Goal: Task Accomplishment & Management: Complete application form

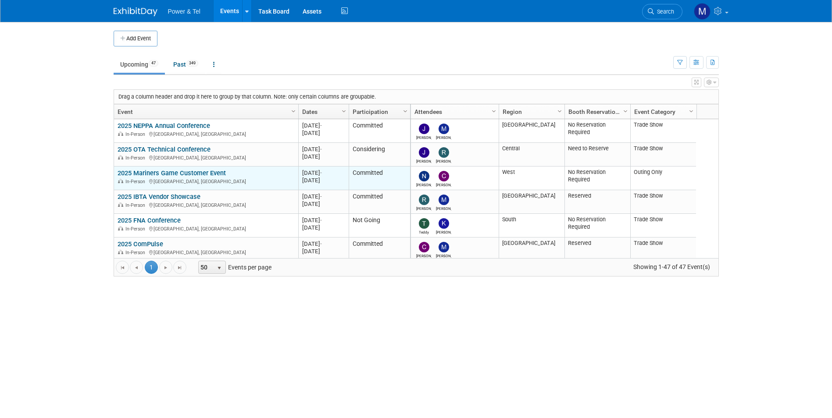
click at [189, 171] on link "2025 Mariners Game Customer Event" at bounding box center [172, 173] width 108 height 8
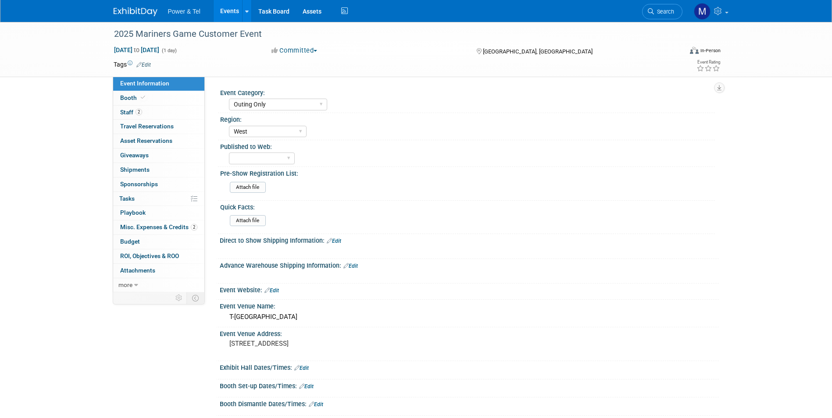
select select "Outing Only"
select select "West"
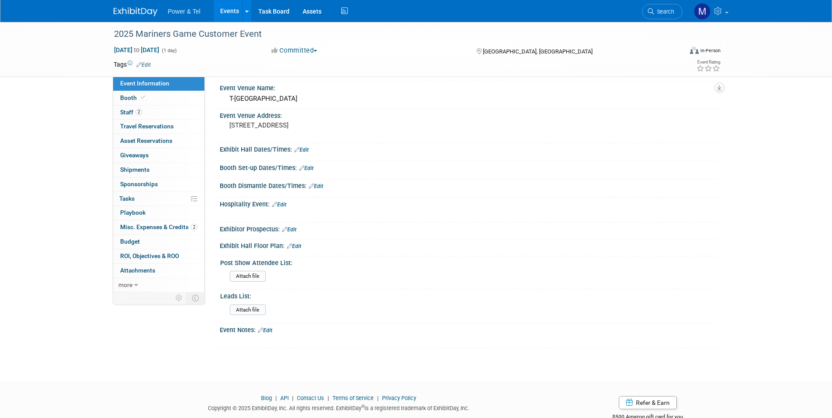
scroll to position [243, 0]
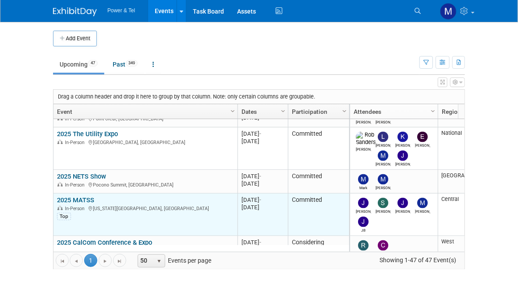
click at [79, 198] on link "2025 MATSS" at bounding box center [75, 200] width 37 height 8
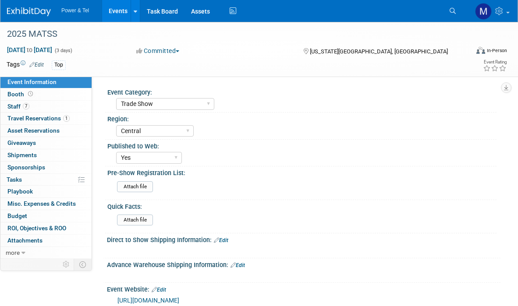
select select "Trade Show"
select select "Central"
select select "Yes"
click at [37, 90] on link "Booth" at bounding box center [45, 95] width 91 height 12
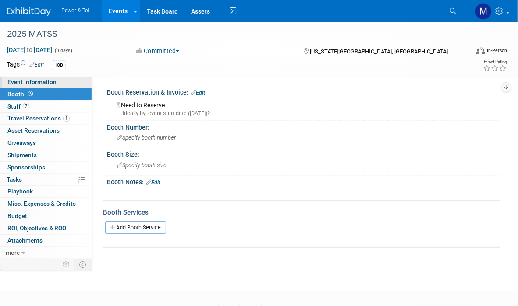
click at [41, 87] on link "Event Information" at bounding box center [45, 82] width 91 height 12
select select "Trade Show"
select select "Central"
select select "Yes"
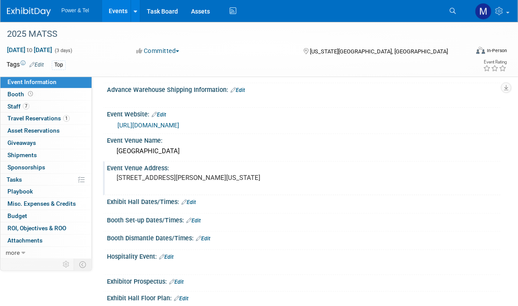
scroll to position [360, 0]
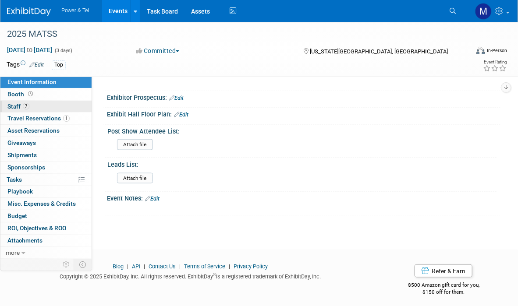
click at [28, 110] on span "Staff 7" at bounding box center [18, 106] width 22 height 7
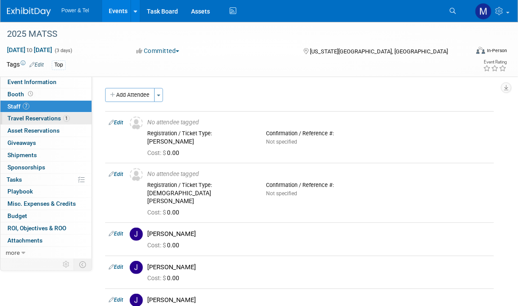
click at [31, 116] on span "Travel Reservations 1" at bounding box center [38, 118] width 62 height 7
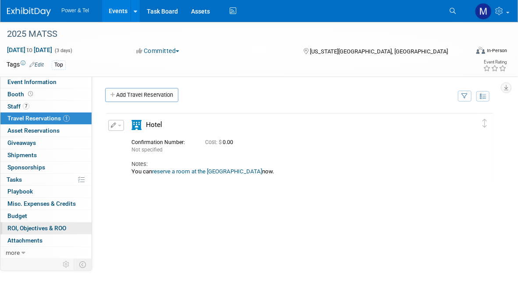
click at [59, 231] on span "ROI, Objectives & ROO 0" at bounding box center [36, 228] width 59 height 7
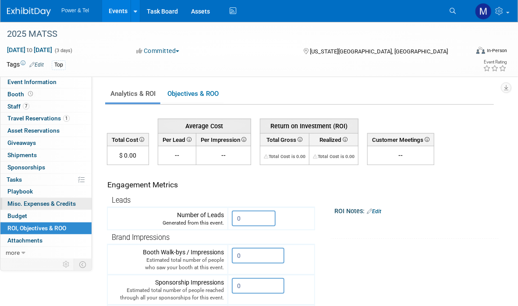
click at [60, 203] on span "Misc. Expenses & Credits 0" at bounding box center [41, 203] width 68 height 7
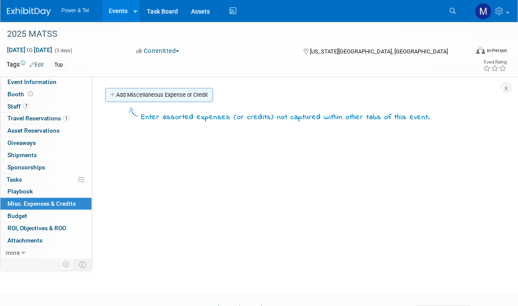
click at [147, 91] on link "Add Miscellaneous Expense or Credit" at bounding box center [159, 95] width 108 height 14
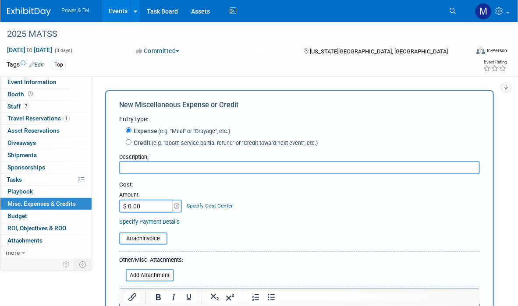
click at [137, 140] on label "Credit (e.g. "Booth service partial refund" or "Credit toward next event", etc.)" at bounding box center [225, 143] width 186 height 9
click at [132, 140] on input "Credit (e.g. "Booth service partial refund" or "Credit toward next event", etc.)" at bounding box center [129, 142] width 6 height 6
radio input "true"
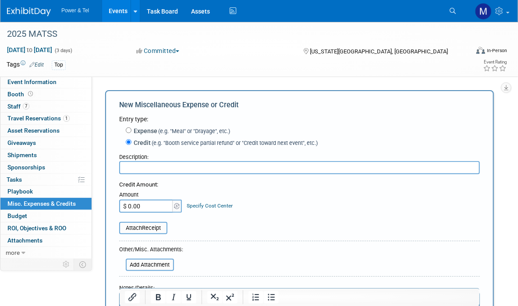
click at [196, 164] on input "text" at bounding box center [299, 167] width 361 height 13
type input "Comtrend"
click at [154, 203] on input "$ 0.00" at bounding box center [146, 206] width 55 height 13
type input "$ 750.00"
click at [192, 230] on table "Attach Receipt" at bounding box center [299, 228] width 361 height 12
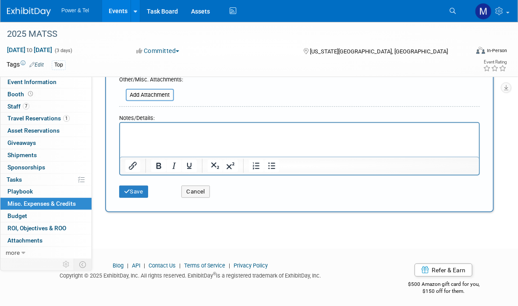
scroll to position [172, 0]
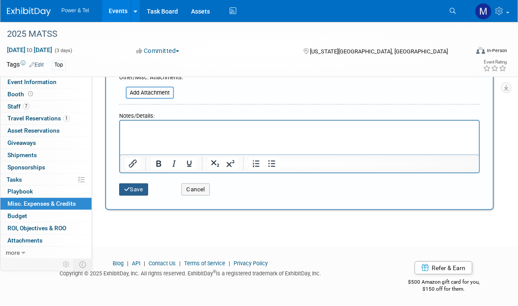
click at [136, 190] on button "Save" at bounding box center [133, 190] width 29 height 12
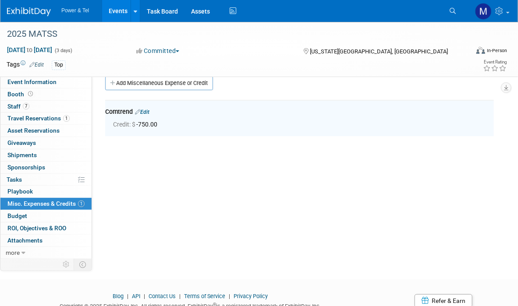
scroll to position [0, 0]
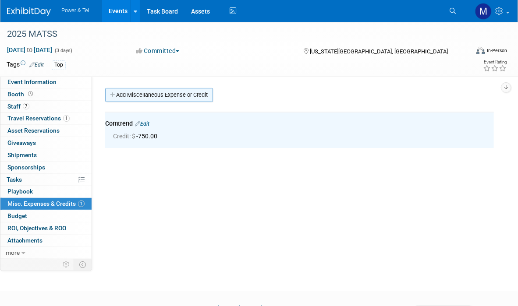
click at [167, 92] on link "Add Miscellaneous Expense or Credit" at bounding box center [159, 95] width 108 height 14
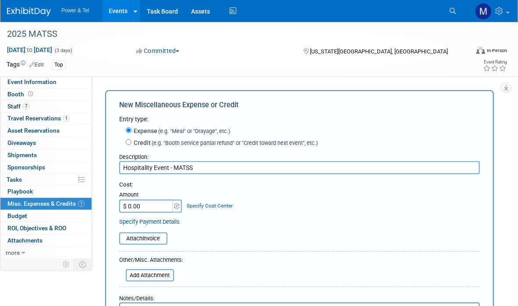
drag, startPoint x: 203, startPoint y: 173, endPoint x: 174, endPoint y: 171, distance: 29.4
click at [174, 171] on input "Hospitality Event - MATSS" at bounding box center [299, 167] width 361 height 13
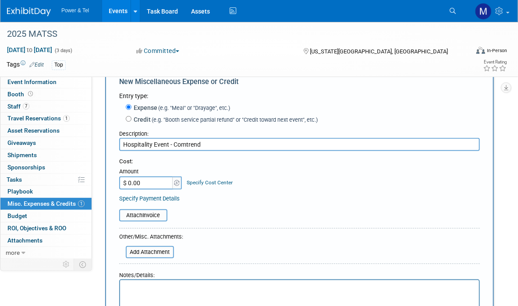
scroll to position [44, 0]
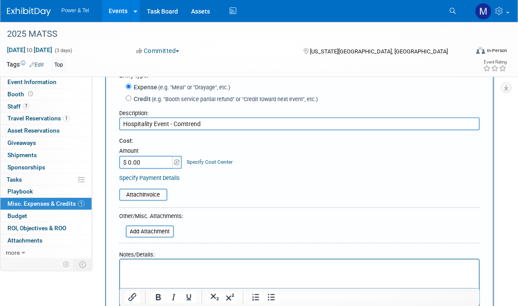
type input "Hospitality Event - Comtrend"
click at [147, 163] on input "$ 0.00" at bounding box center [146, 162] width 55 height 13
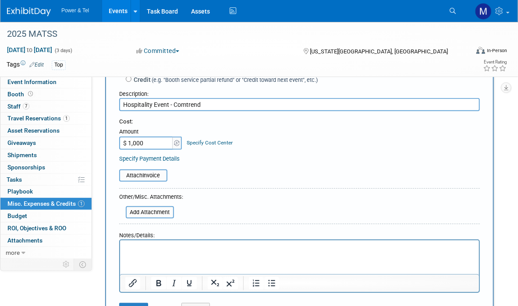
scroll to position [0, 0]
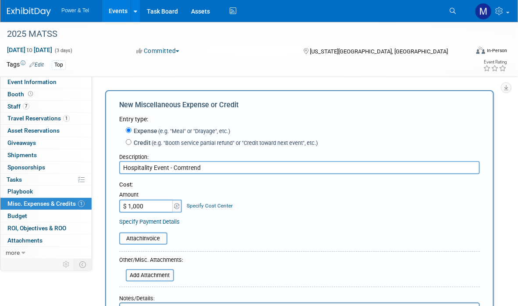
type input "$ 1,000.00"
click at [145, 142] on label "Credit (e.g. "Booth service partial refund" or "Credit toward next event", etc.)" at bounding box center [225, 143] width 186 height 9
click at [132, 142] on input "Credit (e.g. "Booth service partial refund" or "Credit toward next event", etc.)" at bounding box center [129, 142] width 6 height 6
radio input "true"
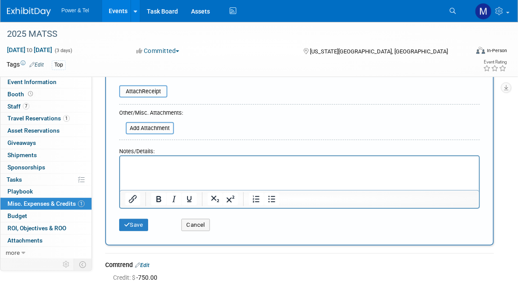
scroll to position [175, 0]
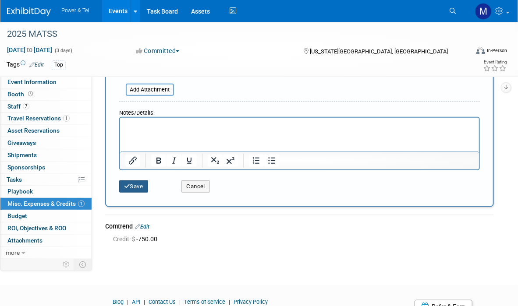
click at [144, 190] on button "Save" at bounding box center [133, 187] width 29 height 12
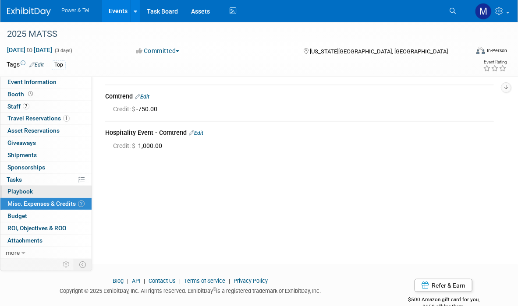
scroll to position [0, 0]
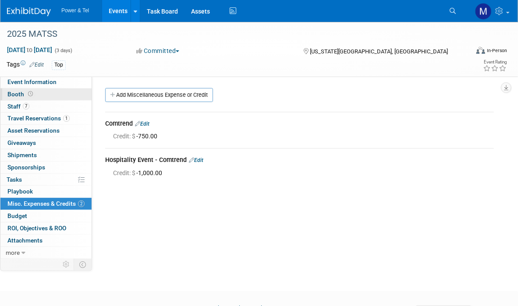
click at [51, 93] on link "Booth" at bounding box center [45, 95] width 91 height 12
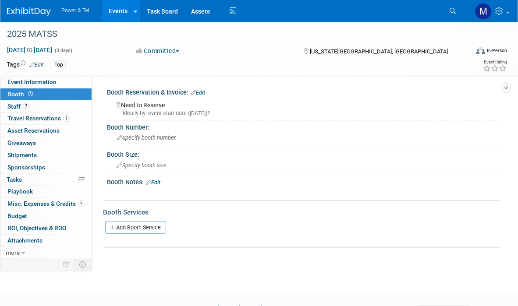
click at [196, 91] on link "Edit" at bounding box center [198, 93] width 14 height 6
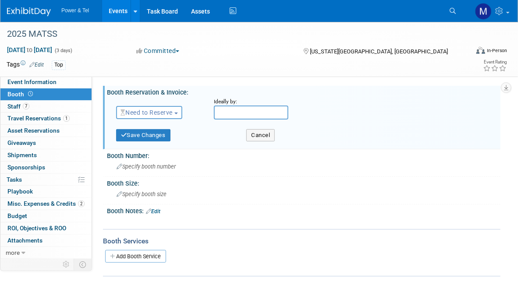
click at [170, 116] on span "Need to Reserve" at bounding box center [147, 112] width 52 height 7
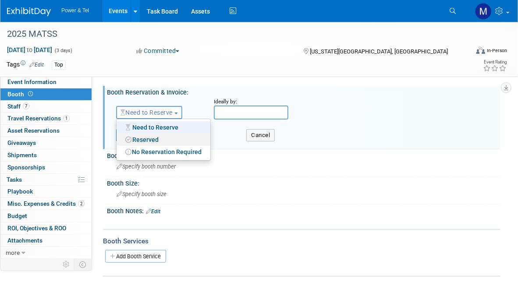
click at [169, 140] on link "Reserved" at bounding box center [164, 140] width 94 height 12
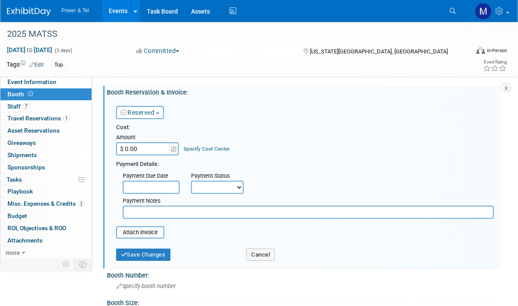
scroll to position [175, 0]
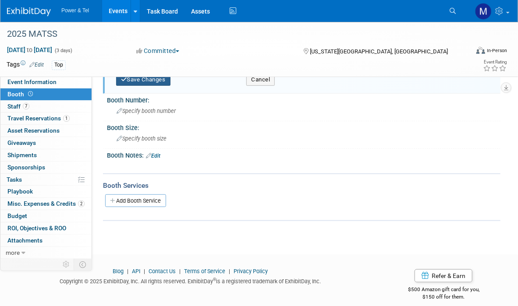
click at [160, 83] on button "Save Changes" at bounding box center [143, 80] width 54 height 12
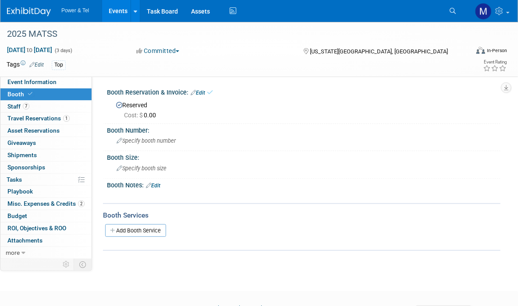
scroll to position [0, 0]
click at [144, 117] on span "Cost: $" at bounding box center [134, 115] width 20 height 7
click at [161, 118] on div "Cost: $ 0.00" at bounding box center [309, 115] width 370 height 9
click at [204, 93] on link "Edit" at bounding box center [198, 93] width 14 height 6
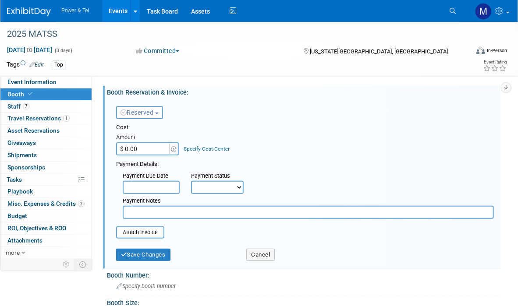
click at [223, 187] on select "Not Paid Yet Partially Paid Paid in Full" at bounding box center [217, 187] width 53 height 13
select select "3"
click at [191, 181] on select "Not Paid Yet Partially Paid Paid in Full" at bounding box center [217, 187] width 53 height 13
click at [151, 260] on div "Save Changes Cancel" at bounding box center [305, 254] width 378 height 22
click at [153, 252] on button "Save Changes" at bounding box center [143, 255] width 54 height 12
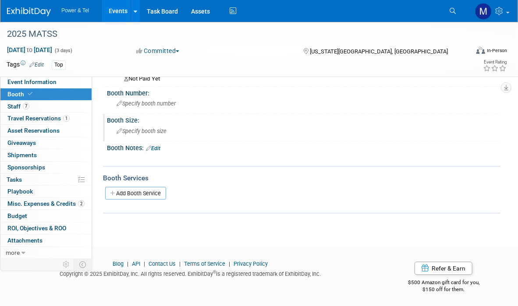
scroll to position [46, 0]
click at [33, 13] on img at bounding box center [29, 11] width 44 height 9
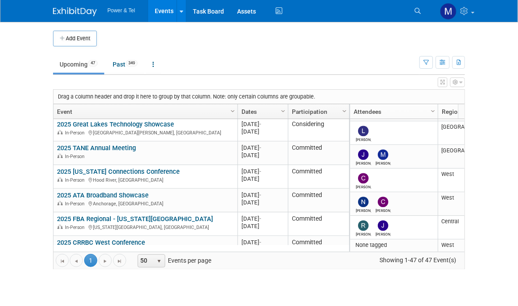
scroll to position [1061, 0]
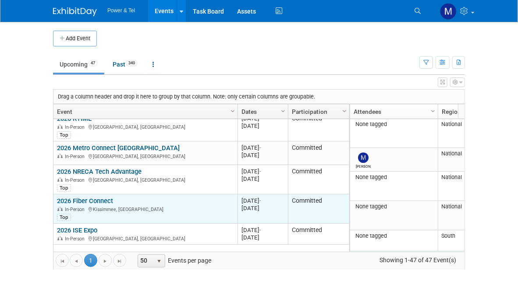
click at [108, 201] on link "2026 Fiber Connect" at bounding box center [85, 201] width 56 height 8
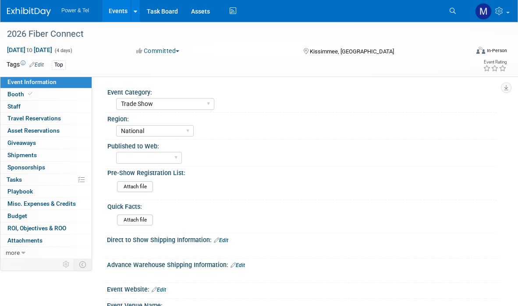
select select "Trade Show"
select select "National"
click at [35, 96] on link "Booth" at bounding box center [45, 95] width 91 height 12
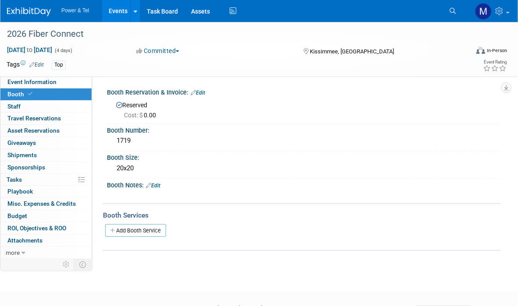
click at [151, 114] on span "Cost: $ 0.00" at bounding box center [142, 115] width 36 height 7
click at [200, 96] on div "Reserved Cost: $ 0.00" at bounding box center [304, 108] width 394 height 25
click at [202, 94] on link "Edit" at bounding box center [198, 93] width 14 height 6
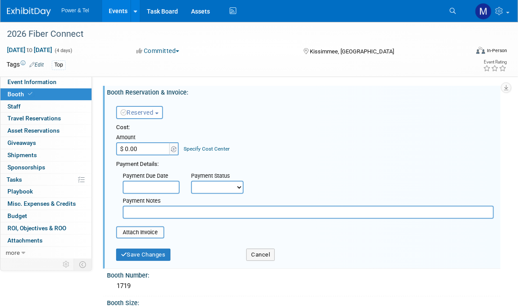
click at [208, 185] on select "Not Paid Yet Partially Paid Paid in Full" at bounding box center [217, 187] width 53 height 13
select select "2"
click at [191, 181] on select "Not Paid Yet Partially Paid Paid in Full" at bounding box center [217, 187] width 53 height 13
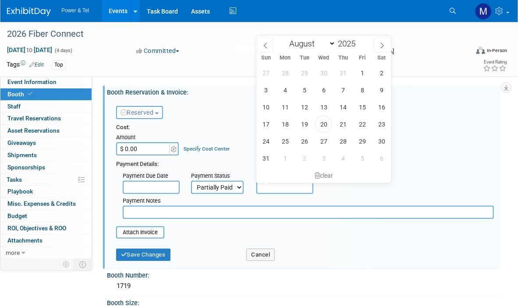
click at [280, 183] on input "text" at bounding box center [284, 187] width 57 height 13
click at [378, 45] on span at bounding box center [382, 45] width 16 height 15
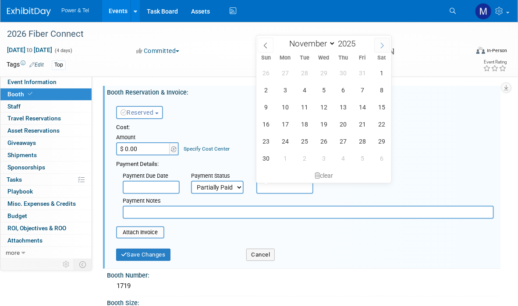
select select "11"
click at [378, 45] on span at bounding box center [382, 45] width 16 height 15
type input "2026"
select select "0"
click at [339, 69] on span "1" at bounding box center [343, 72] width 17 height 17
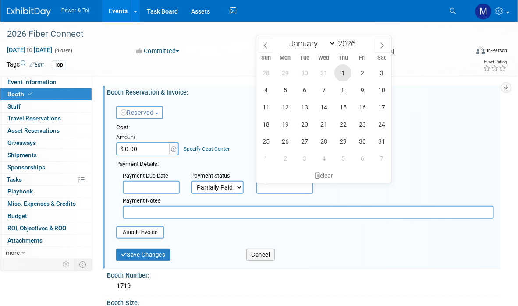
type input "Jan 1, 2026"
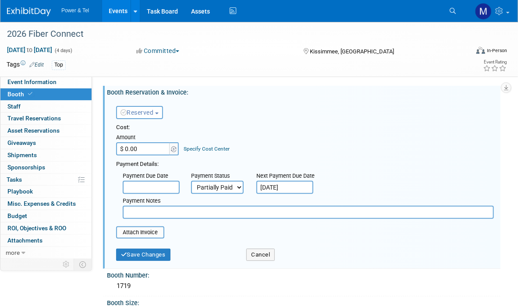
click at [137, 212] on input "text" at bounding box center [308, 212] width 371 height 13
type input "50% Paid 8/20/25"
click at [127, 229] on input "file" at bounding box center [111, 233] width 104 height 11
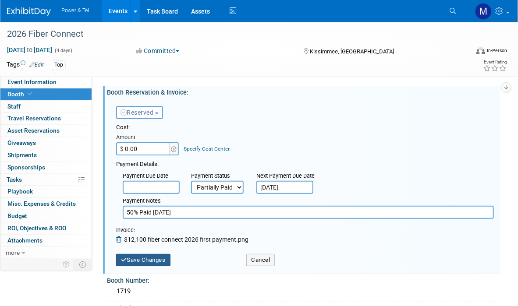
drag, startPoint x: 168, startPoint y: 260, endPoint x: 167, endPoint y: 265, distance: 4.7
click at [167, 265] on button "Save Changes" at bounding box center [143, 260] width 54 height 12
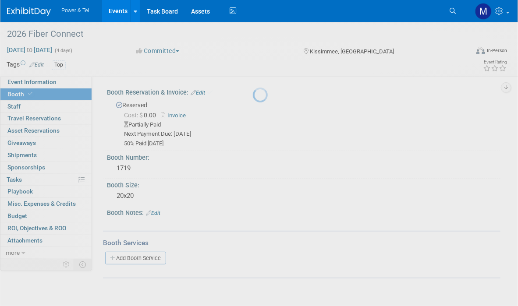
click at [253, 263] on div at bounding box center [259, 153] width 12 height 306
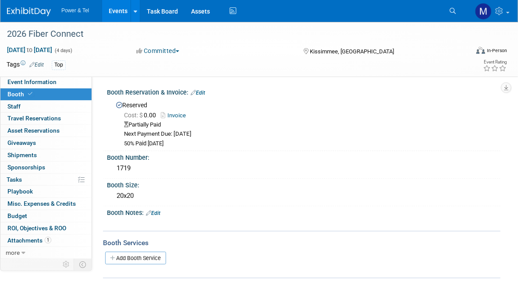
click at [181, 112] on link "Invoice" at bounding box center [175, 115] width 29 height 7
click at [68, 107] on link "0 Staff 0" at bounding box center [45, 107] width 91 height 12
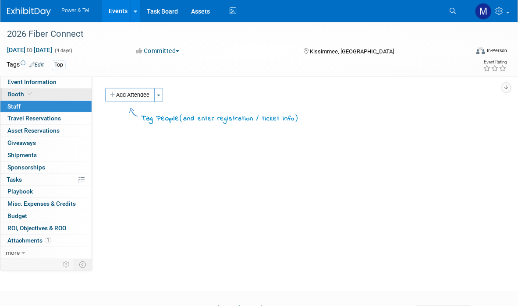
click at [68, 95] on link "Booth" at bounding box center [45, 95] width 91 height 12
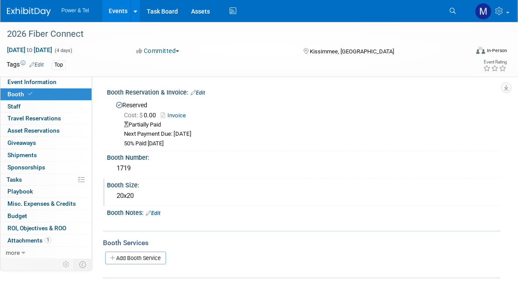
drag, startPoint x: 463, startPoint y: 207, endPoint x: 453, endPoint y: 205, distance: 10.2
click at [463, 207] on div "Booth Notes: Edit" at bounding box center [304, 212] width 394 height 11
click at [458, 126] on div "Partially Paid" at bounding box center [309, 125] width 370 height 8
click at [450, 8] on icon at bounding box center [453, 11] width 6 height 6
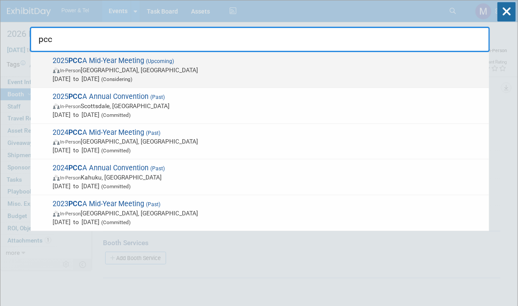
type input "pcc"
click at [323, 77] on span "Sep 17, 2025 to Sep 20, 2025 (Considering)" at bounding box center [269, 79] width 432 height 9
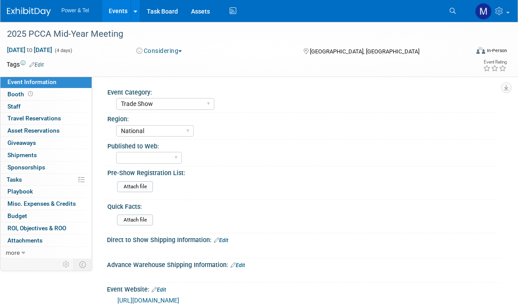
select select "Trade Show"
select select "National"
click at [68, 99] on link "Booth" at bounding box center [45, 95] width 91 height 12
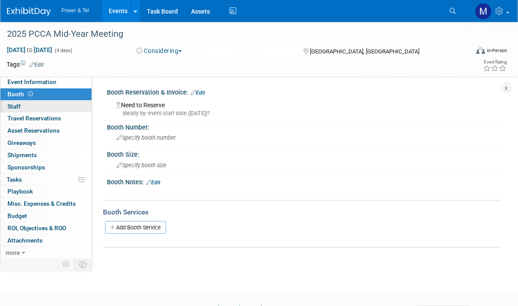
click at [70, 107] on link "0 Staff 0" at bounding box center [45, 107] width 91 height 12
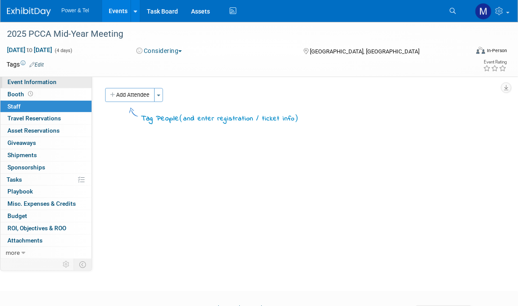
click at [71, 84] on link "Event Information" at bounding box center [45, 82] width 91 height 12
select select "Trade Show"
select select "National"
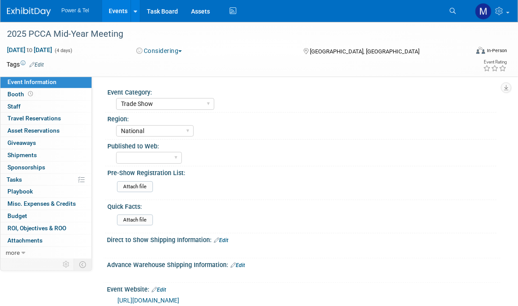
click at [466, 10] on ul "Search" at bounding box center [458, 10] width 26 height 20
click at [452, 12] on icon at bounding box center [453, 11] width 6 height 6
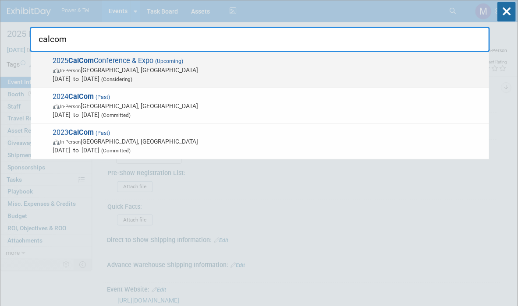
type input "calcom"
click at [319, 71] on span "In-Person Sacramento, CA" at bounding box center [269, 70] width 432 height 9
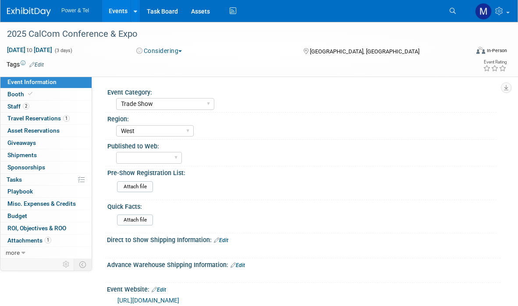
select select "Trade Show"
select select "West"
click at [76, 117] on link "1 Travel Reservations 1" at bounding box center [45, 119] width 91 height 12
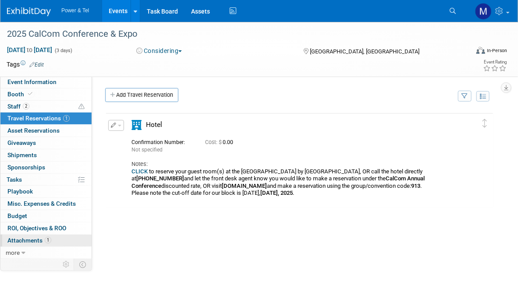
click at [56, 244] on link "1 Attachments 1" at bounding box center [45, 241] width 91 height 12
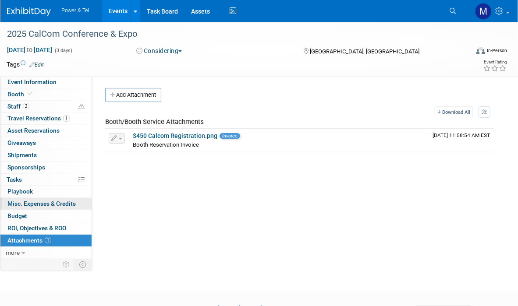
click at [75, 205] on span "Misc. Expenses & Credits 0" at bounding box center [41, 203] width 68 height 7
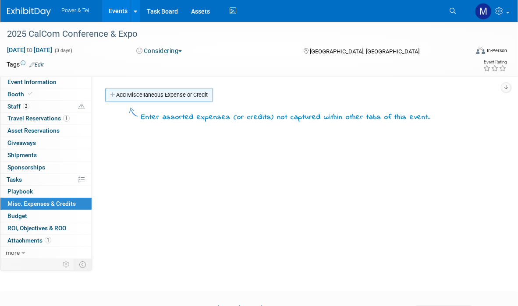
click at [161, 93] on link "Add Miscellaneous Expense or Credit" at bounding box center [159, 95] width 108 height 14
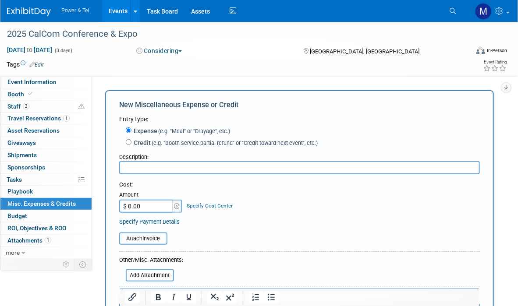
click at [186, 169] on input "text" at bounding box center [299, 167] width 361 height 13
click at [152, 144] on span "(e.g. "Booth service partial refund" or "Credit toward next event", etc.)" at bounding box center [234, 143] width 167 height 7
click at [132, 144] on input "Credit (e.g. "Booth service partial refund" or "Credit toward next event", etc.)" at bounding box center [129, 142] width 6 height 6
radio input "true"
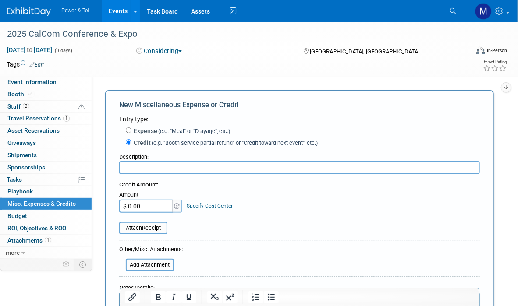
click at [161, 171] on input "text" at bounding box center [299, 167] width 361 height 13
click at [174, 163] on input "text" at bounding box center [299, 167] width 361 height 13
type input "Comtrend"
click at [162, 203] on input "$ 0.00" at bounding box center [146, 206] width 55 height 13
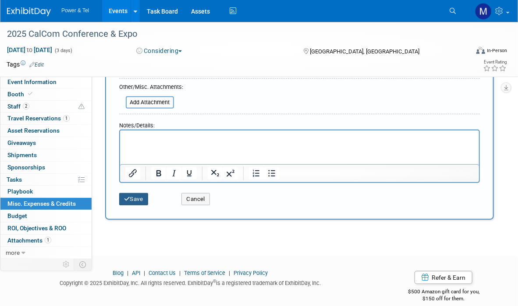
type input "$ 300.00"
click at [122, 194] on button "Save" at bounding box center [133, 199] width 29 height 12
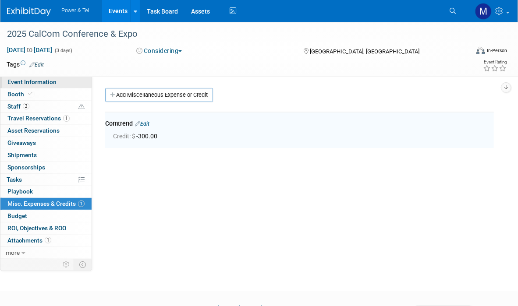
click at [71, 80] on link "Event Information" at bounding box center [45, 82] width 91 height 12
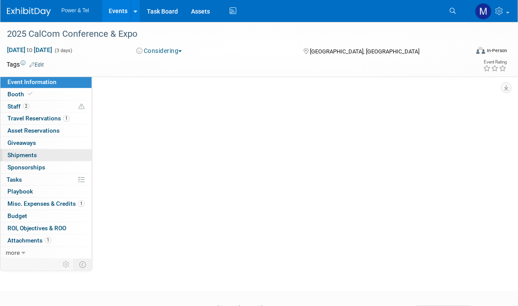
select select "Trade Show"
select select "West"
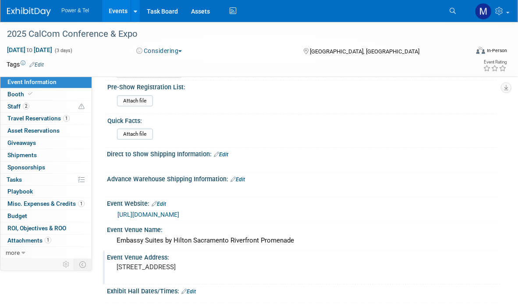
scroll to position [132, 0]
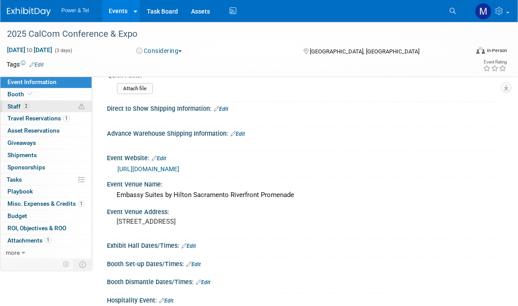
click at [56, 102] on link "2 Staff 2" at bounding box center [45, 107] width 91 height 12
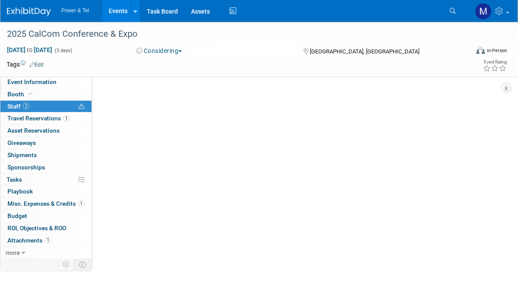
scroll to position [0, 0]
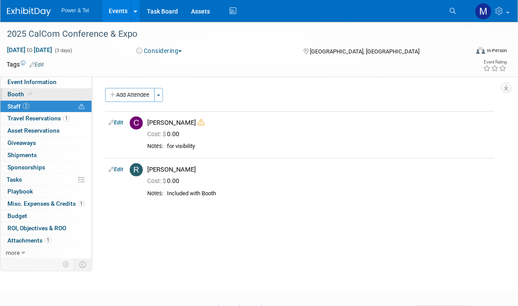
click at [49, 93] on link "Booth" at bounding box center [45, 95] width 91 height 12
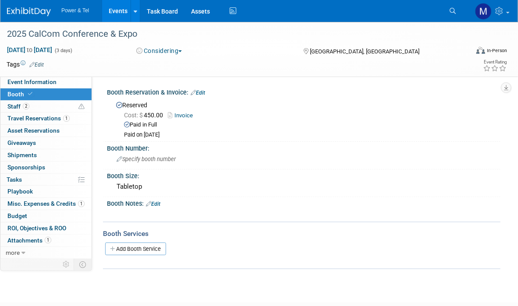
click at [476, 210] on div "X" at bounding box center [302, 210] width 383 height 4
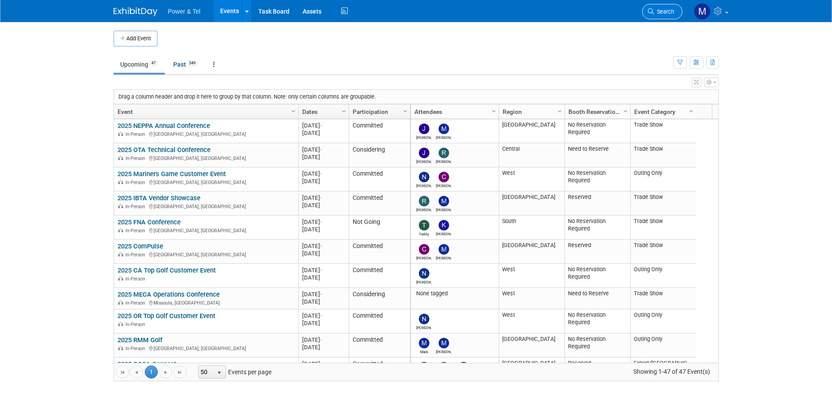
click at [669, 16] on link "Search" at bounding box center [662, 11] width 40 height 15
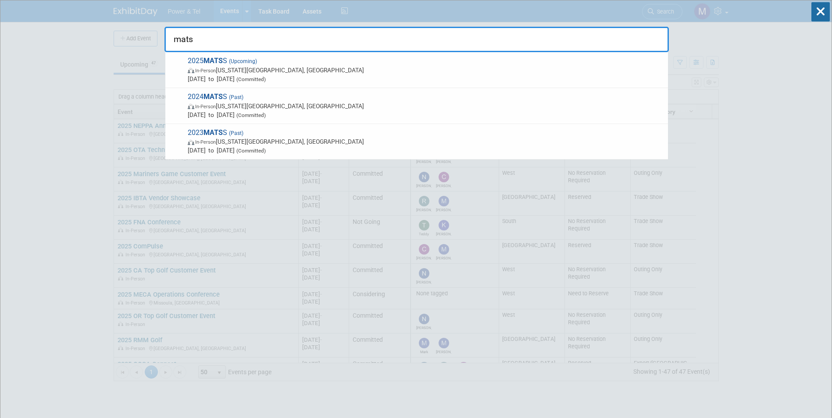
type input "mats"
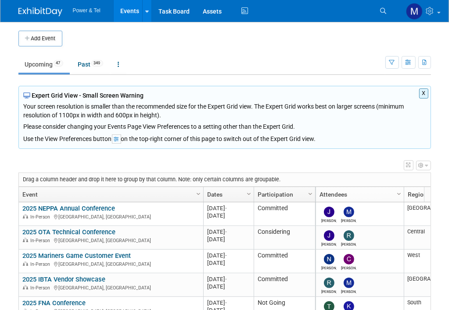
click at [428, 92] on div "X Expert Grid View - Small Screen Warning Your screen resolution is smaller tha…" at bounding box center [224, 117] width 412 height 63
click at [424, 93] on button "X" at bounding box center [423, 94] width 9 height 10
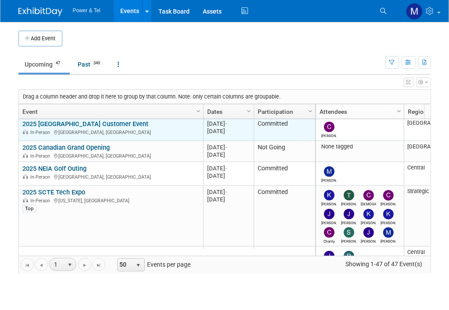
click at [121, 130] on div "In-Person Arcadia, MI" at bounding box center [110, 131] width 177 height 7
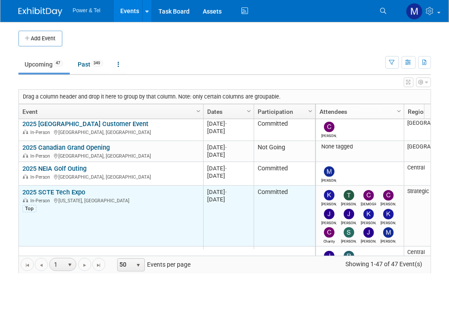
scroll to position [425, 0]
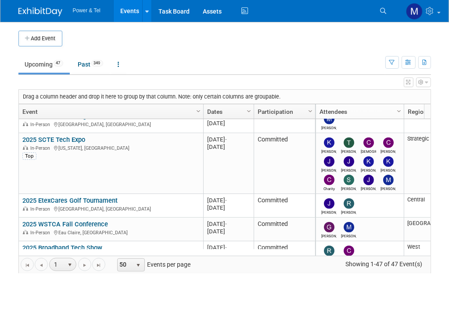
click at [425, 35] on td at bounding box center [420, 39] width 19 height 16
click at [385, 12] on icon at bounding box center [383, 11] width 6 height 6
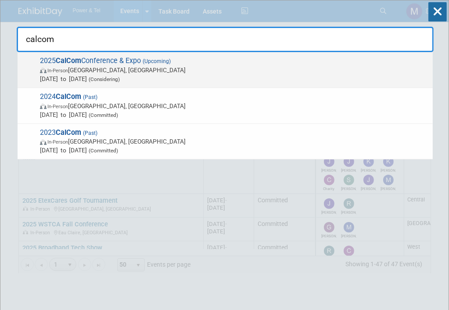
type input "calcom"
click at [221, 59] on span "2025 CalCom Conference & Expo (Upcoming) In-Person Sacramento, CA Oct 13, 2025 …" at bounding box center [232, 70] width 391 height 27
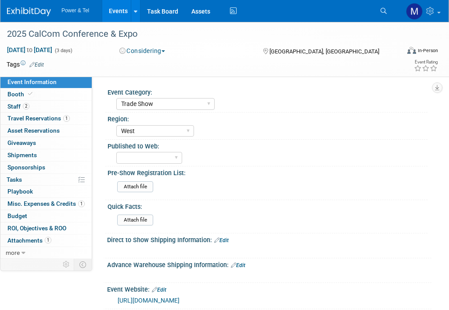
select select "Trade Show"
select select "West"
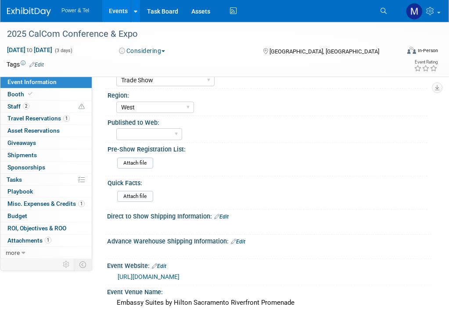
scroll to position [44, 0]
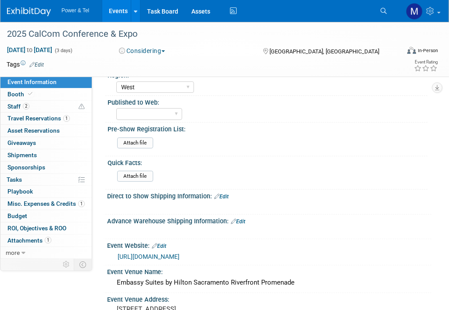
click at [382, 17] on link "Search" at bounding box center [384, 11] width 19 height 14
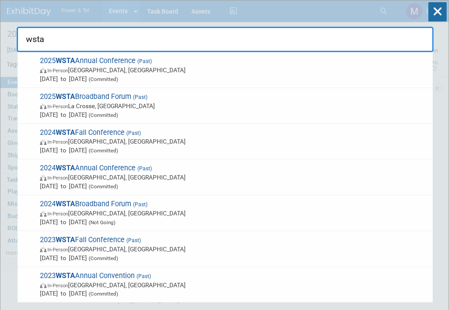
type input "wsta"
click at [383, 19] on div "wsta 2025 WSTA Annual Conference (Past) In-Person Lake Geneva, WI May 12, 2025 …" at bounding box center [225, 26] width 417 height 52
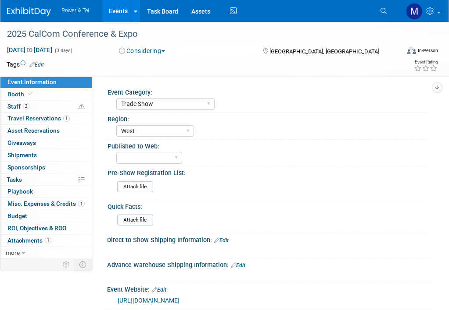
click at [33, 8] on img at bounding box center [29, 11] width 44 height 9
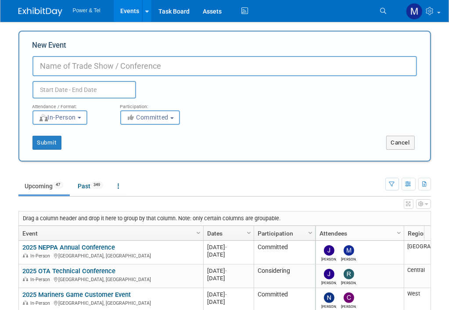
click at [85, 64] on input "New Event" at bounding box center [224, 66] width 384 height 20
click at [37, 70] on input "WSTA Fall Conference" at bounding box center [224, 66] width 384 height 20
type input "2025 WSTA Fall Conference"
click at [69, 92] on input "text" at bounding box center [83, 90] width 103 height 18
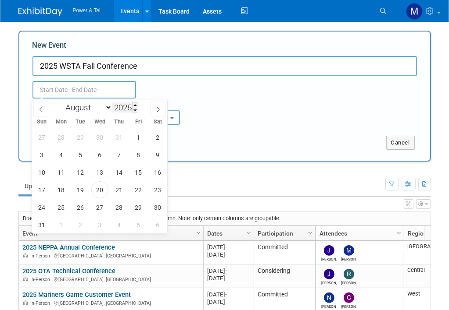
click at [112, 112] on input "2025" at bounding box center [125, 108] width 26 height 10
click at [110, 114] on div "January February March April May June July August September October November De…" at bounding box center [99, 107] width 101 height 15
click at [110, 108] on select "January February March April May June July August September October November De…" at bounding box center [86, 107] width 50 height 11
select select "9"
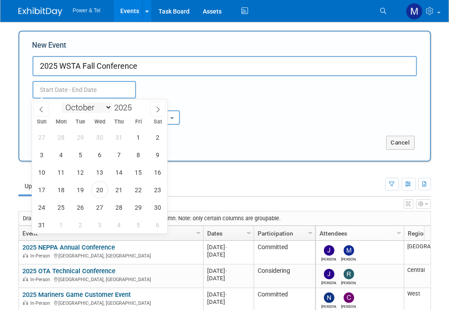
click at [61, 102] on select "January February March April May June July August September October November De…" at bounding box center [86, 107] width 50 height 11
click at [63, 157] on span "6" at bounding box center [61, 154] width 17 height 17
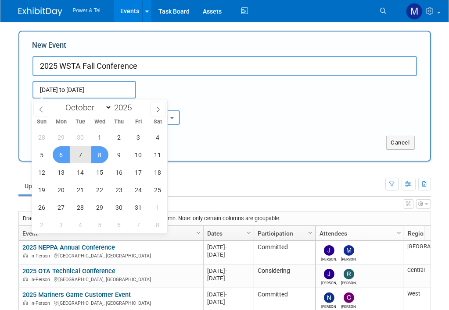
click at [100, 146] on span "8" at bounding box center [99, 154] width 17 height 17
type input "Oct 6, 2025 to Oct 8, 2025"
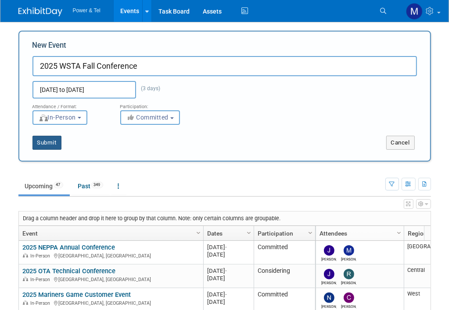
click at [57, 144] on button "Submit" at bounding box center [46, 143] width 29 height 14
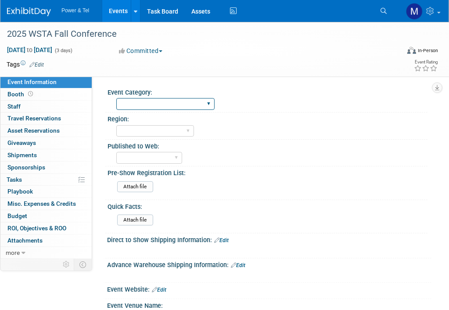
click at [139, 100] on select "Trade Show P&T Hosted Event Export/[GEOGRAPHIC_DATA] Outing Only" at bounding box center [165, 104] width 98 height 12
select select "Trade Show"
click at [116, 98] on select "Trade Show P&T Hosted Event Export/[GEOGRAPHIC_DATA] Outing Only" at bounding box center [165, 104] width 98 height 12
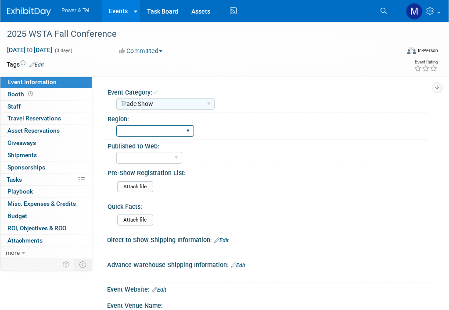
click at [145, 126] on select "[GEOGRAPHIC_DATA] National [GEOGRAPHIC_DATA] Export/CALA Strategic Accounts" at bounding box center [155, 131] width 78 height 12
select select "[GEOGRAPHIC_DATA]"
click at [116, 125] on select "[GEOGRAPHIC_DATA] National [GEOGRAPHIC_DATA] Export/CALA Strategic Accounts" at bounding box center [155, 131] width 78 height 12
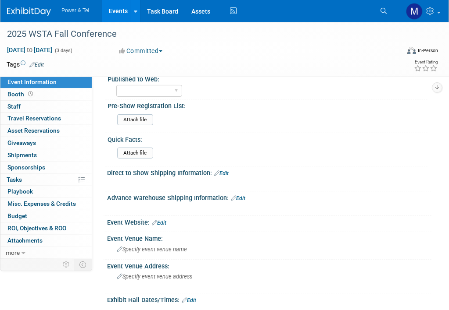
scroll to position [88, 0]
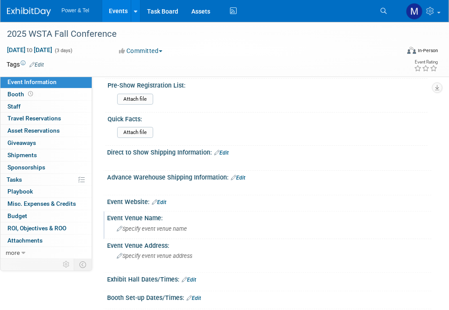
click at [164, 222] on div "Specify event venue name" at bounding box center [269, 229] width 311 height 14
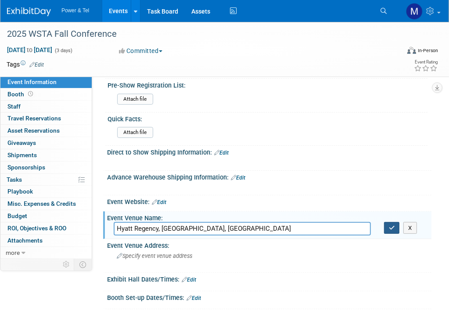
type input "Hyatt Regency, [GEOGRAPHIC_DATA], [GEOGRAPHIC_DATA]"
click at [394, 225] on icon "button" at bounding box center [391, 228] width 6 height 6
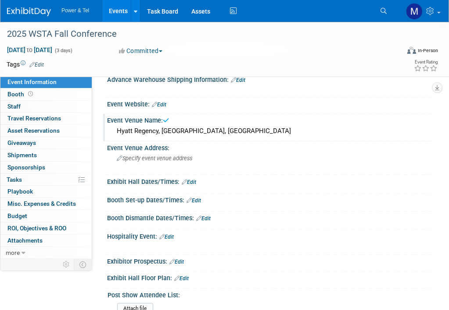
scroll to position [175, 0]
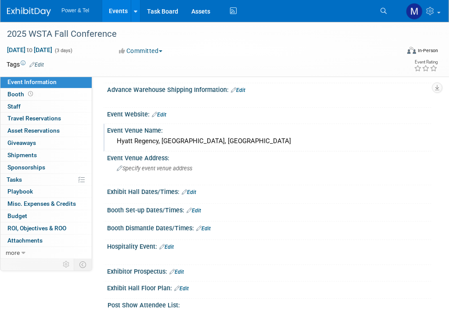
drag, startPoint x: 179, startPoint y: 121, endPoint x: 174, endPoint y: 120, distance: 5.8
click at [179, 121] on div "Event Website: Edit" at bounding box center [267, 116] width 328 height 16
click at [164, 116] on link "Edit" at bounding box center [159, 115] width 14 height 6
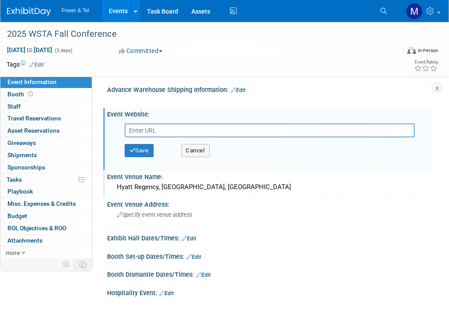
click at [167, 128] on input "text" at bounding box center [270, 131] width 290 height 14
type input "[URL][DOMAIN_NAME]"
click at [142, 148] on button "Save" at bounding box center [139, 150] width 29 height 13
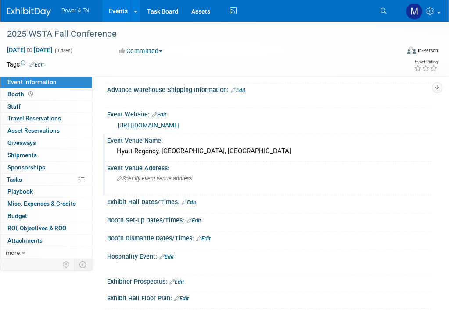
click at [169, 175] on span "Specify event venue address" at bounding box center [154, 178] width 75 height 7
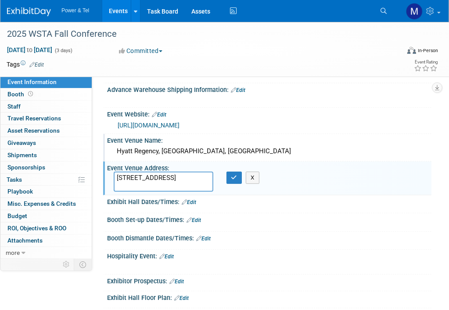
type textarea "[STREET_ADDRESS]"
click at [238, 182] on div "[STREET_ADDRESS] X" at bounding box center [174, 182] width 135 height 20
click at [241, 175] on button "button" at bounding box center [234, 178] width 16 height 12
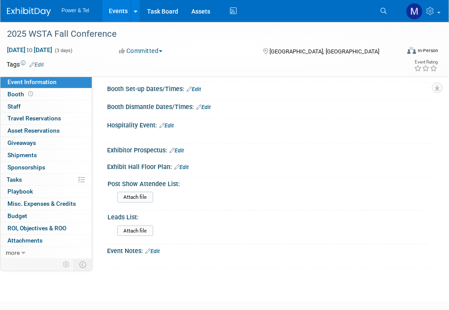
scroll to position [263, 0]
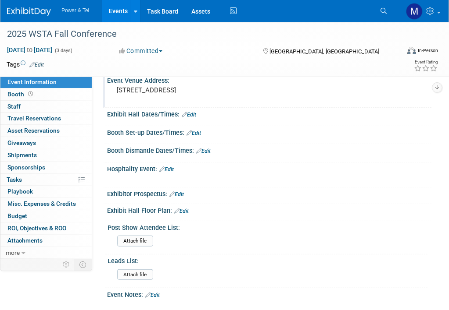
click at [191, 130] on icon at bounding box center [188, 133] width 5 height 6
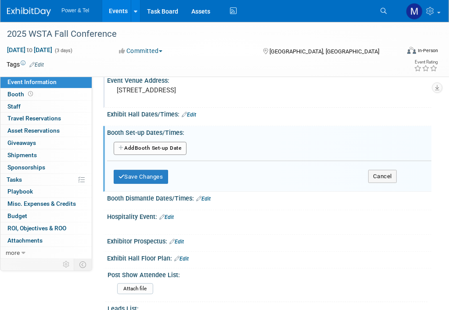
click at [158, 142] on button "Add Another Booth Set-up Date" at bounding box center [150, 148] width 73 height 13
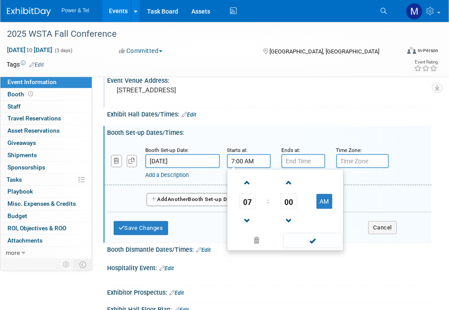
click at [254, 157] on input "7:00 AM" at bounding box center [249, 161] width 44 height 14
click at [255, 223] on link at bounding box center [247, 221] width 17 height 22
click at [256, 223] on td at bounding box center [247, 221] width 36 height 22
click at [239, 164] on input "6:00 AM" at bounding box center [249, 161] width 44 height 14
click at [247, 176] on span at bounding box center [246, 182] width 15 height 15
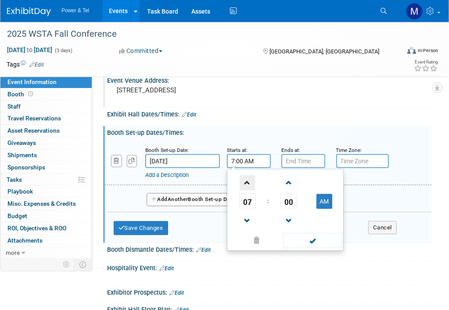
click at [247, 176] on span at bounding box center [246, 182] width 15 height 15
type input "10:00 AM"
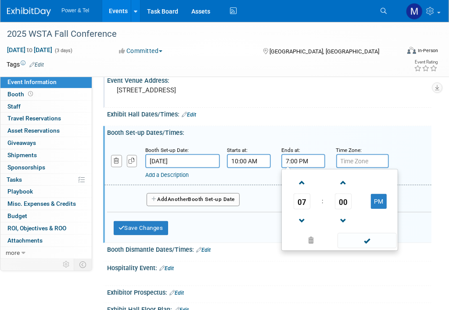
click at [294, 161] on input "7:00 PM" at bounding box center [303, 161] width 44 height 14
click at [304, 216] on span at bounding box center [301, 221] width 15 height 15
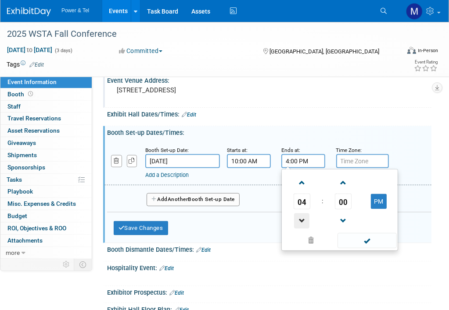
type input "3:00 PM"
click at [370, 236] on span at bounding box center [366, 240] width 59 height 15
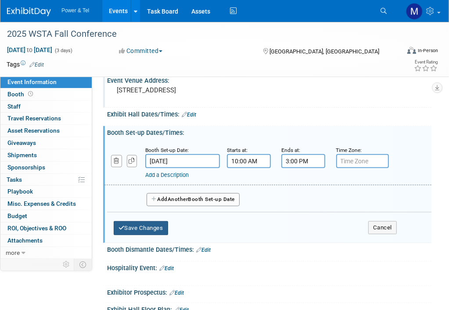
click at [146, 224] on button "Save Changes" at bounding box center [141, 228] width 54 height 14
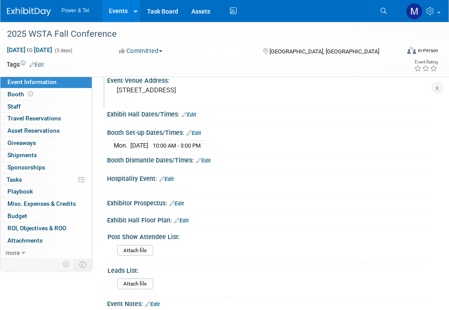
click at [193, 114] on link "Edit" at bounding box center [189, 115] width 14 height 6
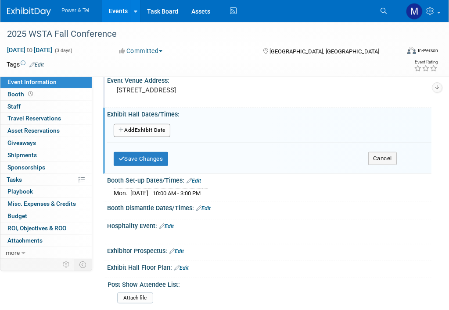
click at [147, 131] on button "Add Another Exhibit Date" at bounding box center [142, 130] width 57 height 13
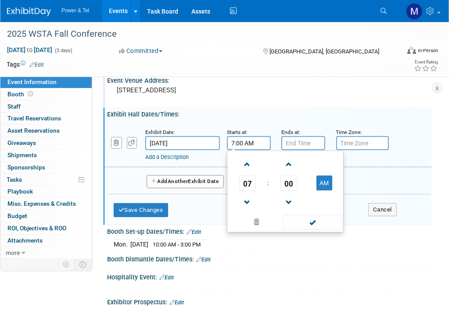
click at [232, 142] on input "7:00 AM" at bounding box center [249, 143] width 44 height 14
click at [253, 163] on span at bounding box center [246, 164] width 15 height 15
click at [249, 200] on span at bounding box center [246, 202] width 15 height 15
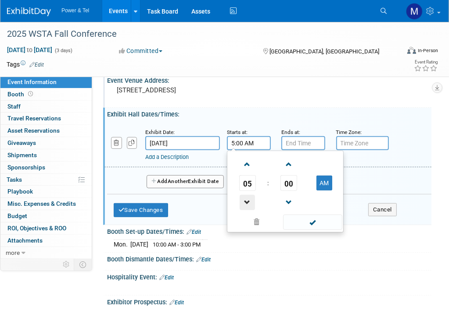
click at [249, 200] on span at bounding box center [246, 202] width 15 height 15
click at [319, 176] on button "AM" at bounding box center [324, 183] width 16 height 15
type input "3:00 PM"
click at [315, 226] on span at bounding box center [312, 222] width 59 height 15
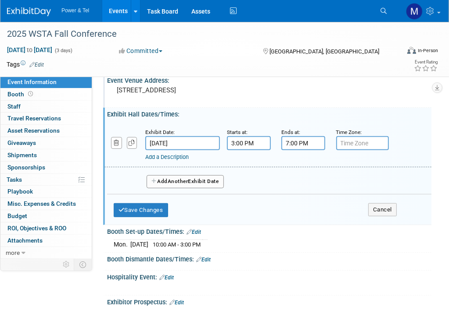
click at [294, 137] on input "7:00 PM" at bounding box center [303, 143] width 44 height 14
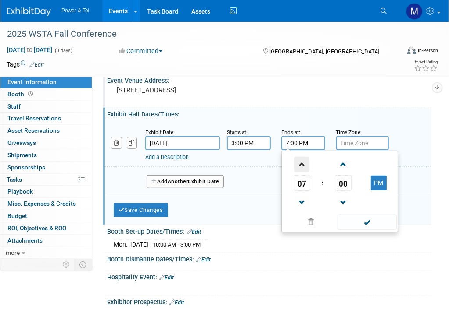
click at [299, 161] on span at bounding box center [301, 164] width 15 height 15
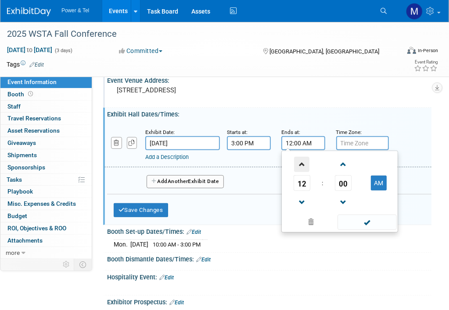
click at [299, 161] on span at bounding box center [301, 164] width 15 height 15
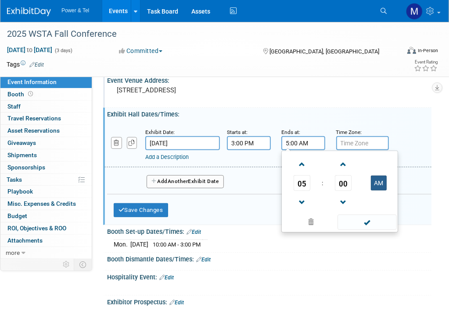
click at [381, 181] on button "AM" at bounding box center [378, 183] width 16 height 15
type input "5:00 PM"
click at [372, 219] on span at bounding box center [366, 222] width 59 height 15
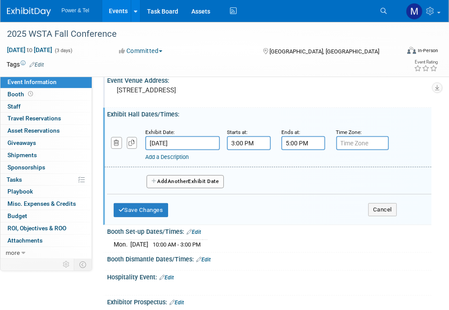
click at [219, 184] on button "Add Another Exhibit Date" at bounding box center [184, 181] width 77 height 13
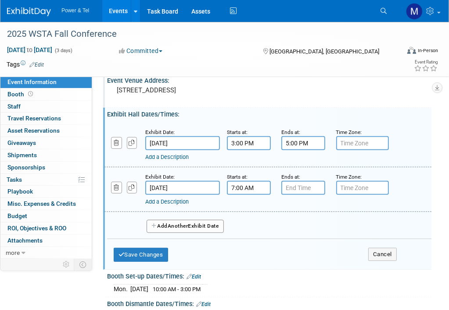
click at [253, 184] on input "7:00 AM" at bounding box center [249, 188] width 44 height 14
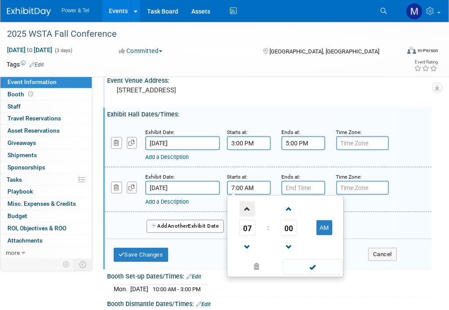
click at [252, 209] on span at bounding box center [246, 209] width 15 height 15
click at [323, 225] on button "AM" at bounding box center [324, 228] width 16 height 15
click at [325, 221] on button "PM" at bounding box center [324, 228] width 16 height 15
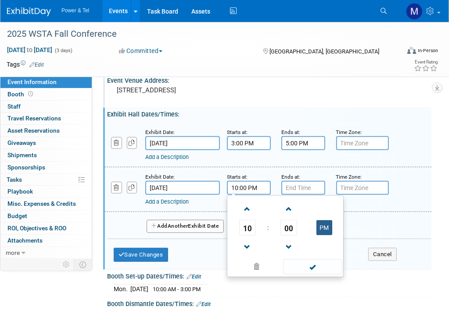
type input "10:00 AM"
click at [322, 273] on div "10 : 00 AM 12 01 02 03 04 05 06 07 08 09 10 11 00 05 10 15 20 25 30 35 40 45 50…" at bounding box center [285, 237] width 117 height 82
click at [309, 273] on div "10 : 00 AM 12 01 02 03 04 05 06 07 08 09 10 11 00 05 10 15 20 25 30 35 40 45 50…" at bounding box center [285, 237] width 117 height 82
click at [309, 267] on span at bounding box center [312, 267] width 59 height 15
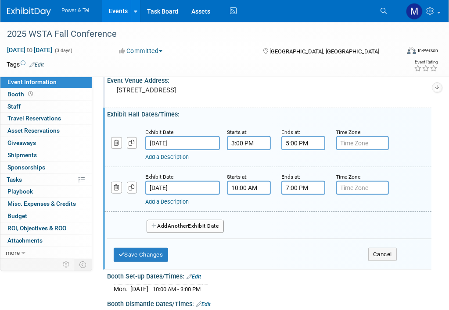
click at [304, 181] on input "7:00 PM" at bounding box center [303, 188] width 44 height 14
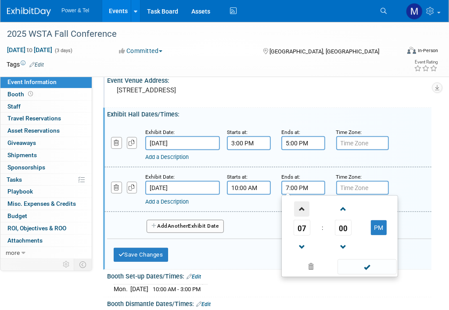
click at [298, 209] on span at bounding box center [301, 209] width 15 height 15
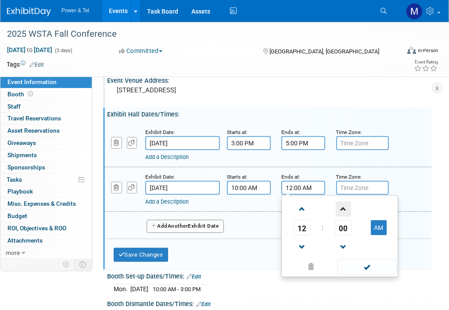
click at [339, 203] on span at bounding box center [342, 209] width 15 height 15
click at [339, 204] on span at bounding box center [342, 209] width 15 height 15
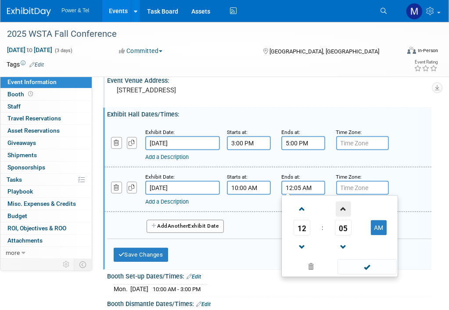
click at [339, 204] on span at bounding box center [342, 209] width 15 height 15
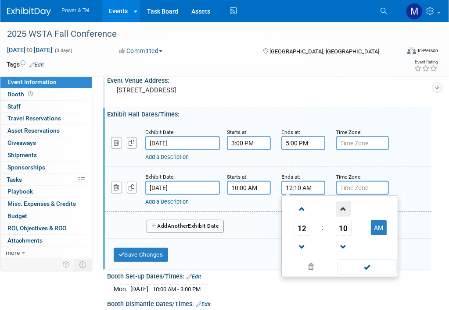
click at [339, 204] on span at bounding box center [342, 209] width 15 height 15
click at [339, 205] on span at bounding box center [342, 209] width 15 height 15
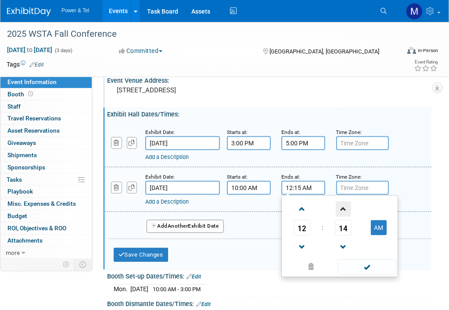
click at [339, 205] on span at bounding box center [342, 209] width 15 height 15
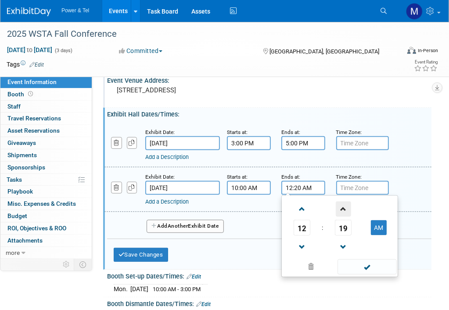
click at [339, 205] on span at bounding box center [342, 209] width 15 height 15
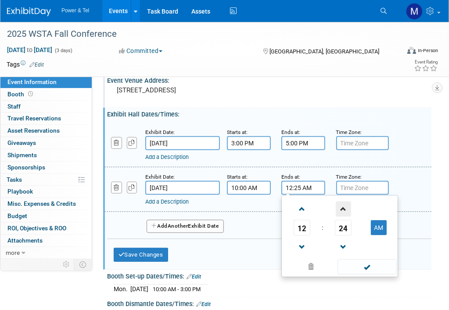
click at [339, 205] on span at bounding box center [342, 209] width 15 height 15
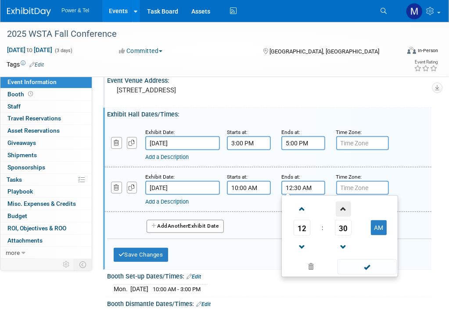
click at [339, 205] on span at bounding box center [342, 209] width 15 height 15
click at [347, 245] on span at bounding box center [342, 247] width 15 height 15
click at [386, 211] on td at bounding box center [378, 209] width 35 height 22
click at [384, 226] on button "AM" at bounding box center [378, 228] width 16 height 15
type input "12:30 PM"
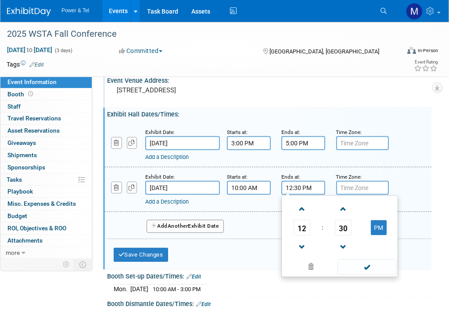
click at [368, 280] on div "Mon. Oct 6, 2025 10:00 AM - 3:00 PM Save Changes Cancel" at bounding box center [269, 287] width 324 height 15
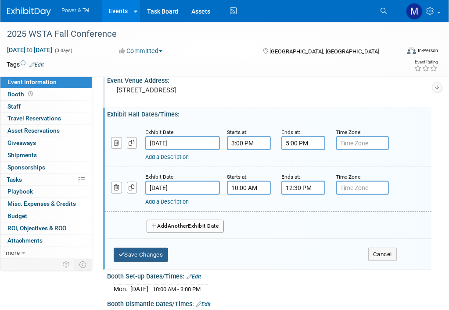
click at [145, 252] on button "Save Changes" at bounding box center [141, 255] width 54 height 14
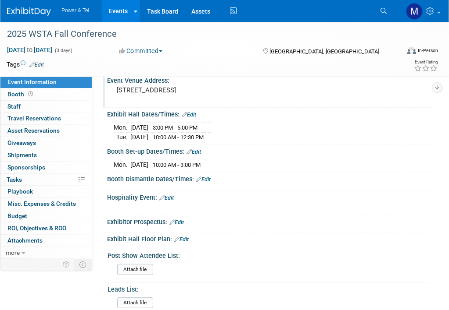
drag, startPoint x: 326, startPoint y: 284, endPoint x: 282, endPoint y: 268, distance: 46.6
click at [282, 268] on div "Attach file" at bounding box center [270, 271] width 307 height 14
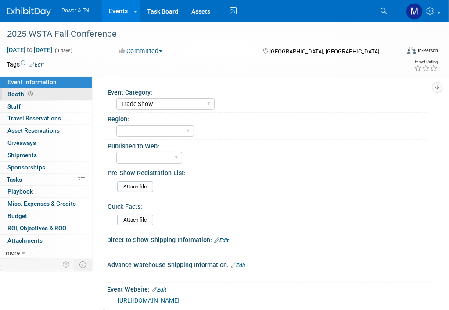
click at [71, 97] on link "Booth" at bounding box center [45, 95] width 91 height 12
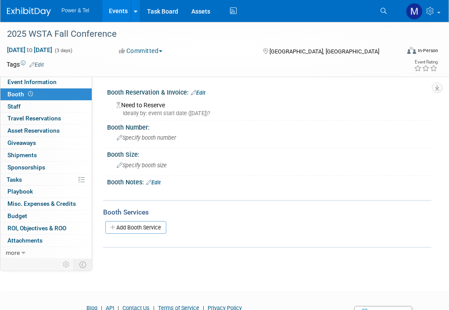
click at [139, 105] on div "Need to Reserve Ideally by: event start date (Mon. Oct 6, 2025)?" at bounding box center [269, 108] width 311 height 19
click at [204, 95] on link "Edit" at bounding box center [198, 93] width 14 height 6
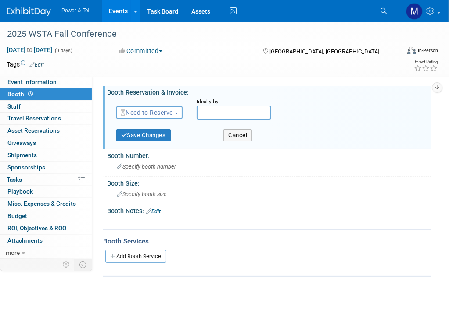
click at [173, 119] on button "Need to Reserve" at bounding box center [149, 112] width 66 height 13
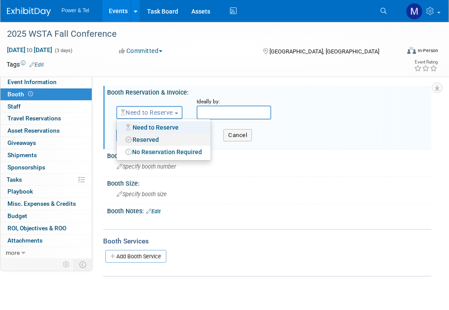
click at [179, 145] on link "Reserved" at bounding box center [164, 140] width 94 height 12
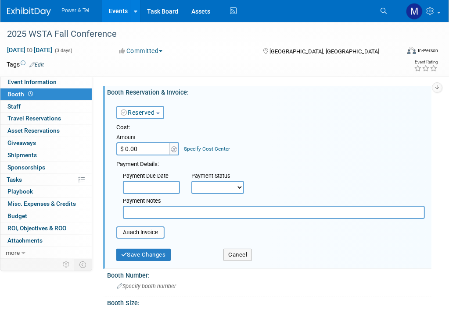
click at [375, 177] on div "Payment Due Date Payment Status Not Paid Yet Partially Paid Paid in Full Next P…" at bounding box center [270, 194] width 321 height 50
click at [142, 153] on input "$ 0.00" at bounding box center [143, 148] width 55 height 13
type input "$ 690.00"
click at [217, 188] on select "Not Paid Yet Partially Paid Paid in Full" at bounding box center [217, 187] width 53 height 13
click at [191, 181] on select "Not Paid Yet Partially Paid Paid in Full" at bounding box center [217, 187] width 53 height 13
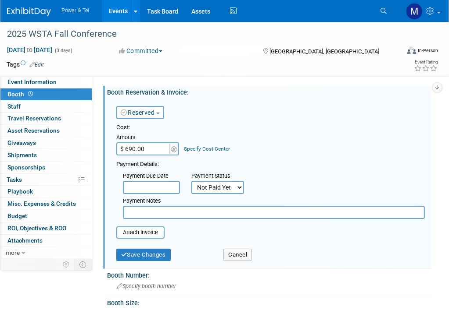
click at [225, 193] on select "Not Paid Yet Partially Paid Paid in Full" at bounding box center [217, 187] width 53 height 13
select select "1"
click at [191, 181] on select "Not Paid Yet Partially Paid Paid in Full" at bounding box center [217, 187] width 53 height 13
click at [146, 229] on input "file" at bounding box center [111, 233] width 104 height 11
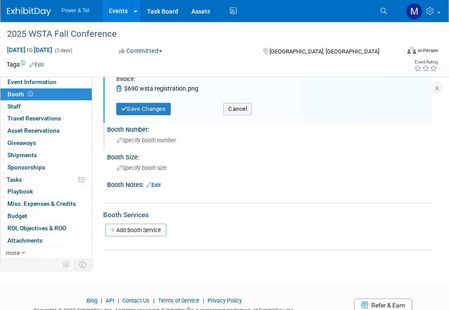
scroll to position [132, 0]
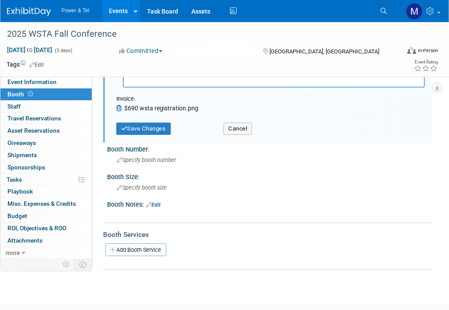
click at [153, 137] on div "Save Changes Cancel" at bounding box center [270, 128] width 308 height 22
click at [155, 135] on div "Save Changes Cancel" at bounding box center [270, 128] width 308 height 22
click at [160, 125] on button "Save Changes" at bounding box center [143, 129] width 54 height 12
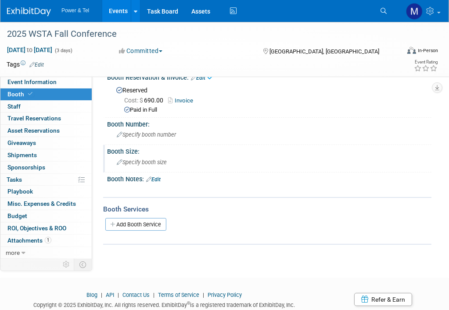
scroll to position [0, 0]
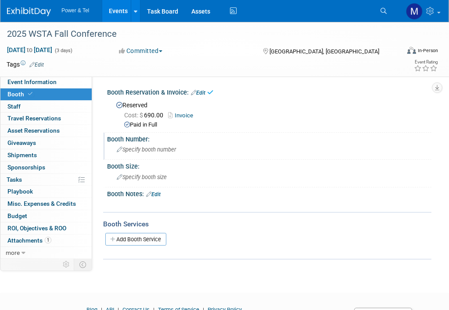
click at [148, 152] on span "Specify booth number" at bounding box center [146, 149] width 59 height 7
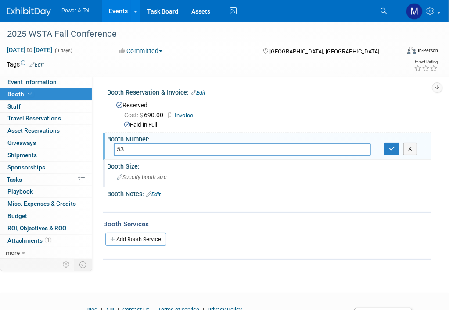
click at [226, 164] on div "Booth Reservation & Invoice: Edit Reserved Cost: $ 690.00 Invoice Paid in Full …" at bounding box center [264, 173] width 319 height 174
type input "52"
click at [387, 151] on button "button" at bounding box center [392, 149] width 16 height 12
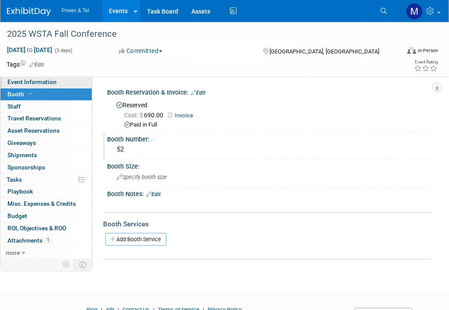
click at [75, 84] on link "Event Information" at bounding box center [45, 82] width 91 height 12
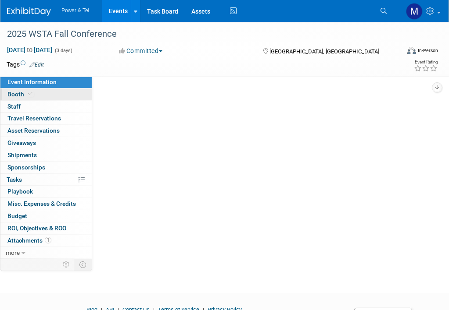
select select "Trade Show"
select select "[GEOGRAPHIC_DATA]"
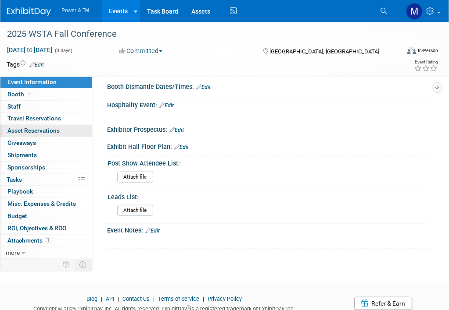
scroll to position [384, 0]
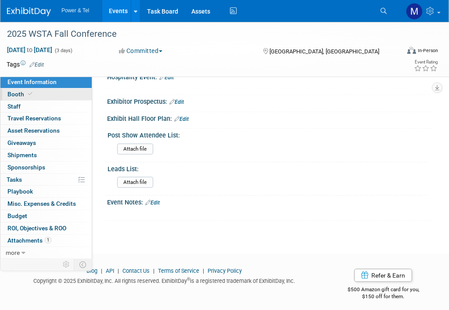
click at [62, 95] on link "Booth" at bounding box center [45, 95] width 91 height 12
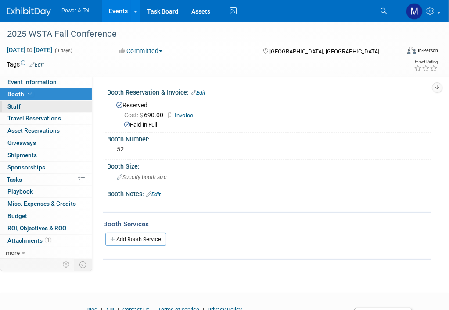
click at [63, 108] on link "0 Staff 0" at bounding box center [45, 107] width 91 height 12
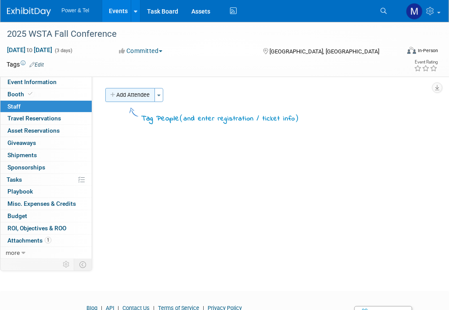
click at [142, 94] on button "Add Attendee" at bounding box center [130, 95] width 50 height 14
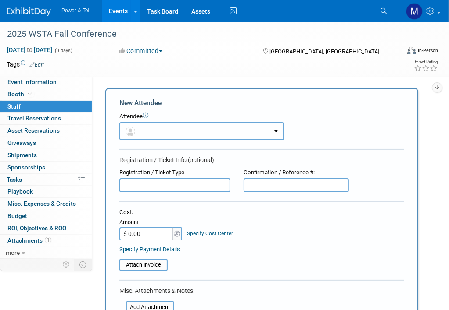
click at [153, 127] on button "button" at bounding box center [201, 131] width 164 height 18
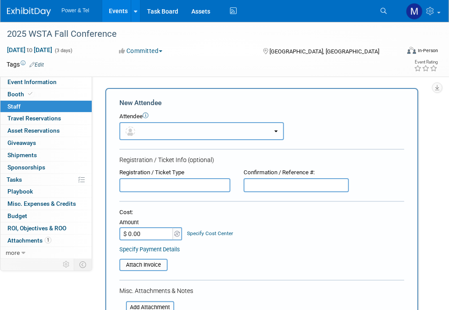
click at [175, 138] on button "button" at bounding box center [201, 131] width 164 height 18
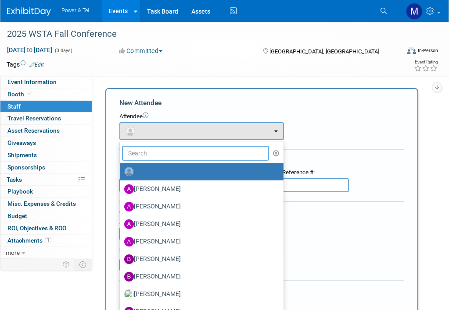
click at [170, 152] on input "text" at bounding box center [195, 153] width 147 height 15
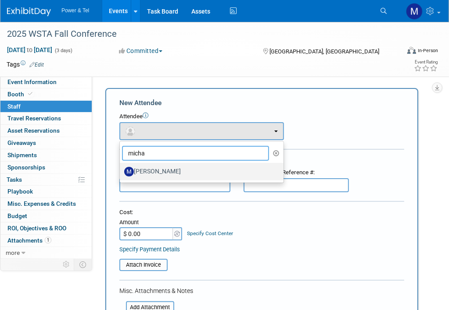
type input "micha"
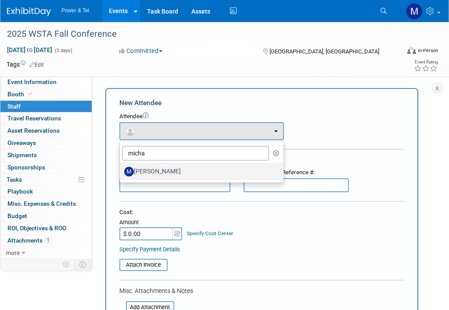
click at [172, 168] on label "[PERSON_NAME]" at bounding box center [199, 172] width 150 height 14
click at [121, 168] on input "[PERSON_NAME]" at bounding box center [118, 171] width 6 height 6
select select "c8366c59-29c2-40f1-870d-e9ae2129019e"
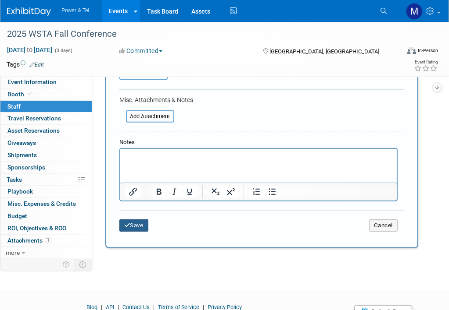
click at [138, 228] on button "Save" at bounding box center [133, 226] width 29 height 12
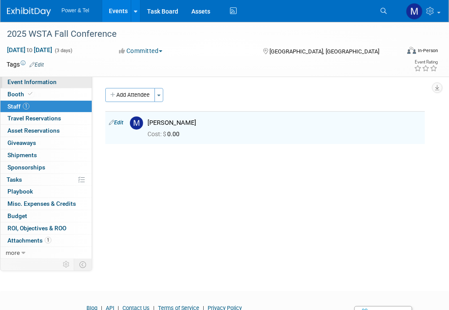
click at [53, 82] on span "Event Information" at bounding box center [31, 81] width 49 height 7
select select "Trade Show"
select select "[GEOGRAPHIC_DATA]"
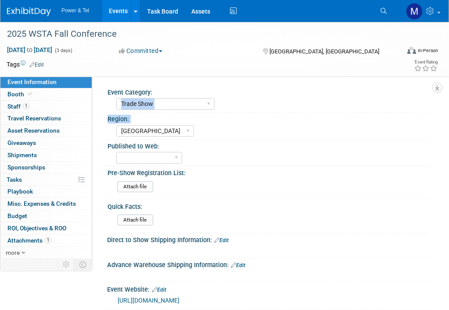
drag, startPoint x: 0, startPoint y: 291, endPoint x: 292, endPoint y: 99, distance: 349.1
drag, startPoint x: 292, startPoint y: 99, endPoint x: 261, endPoint y: 40, distance: 66.5
click at [261, 40] on div "2025 WSTA Fall Conference" at bounding box center [199, 34] width 391 height 16
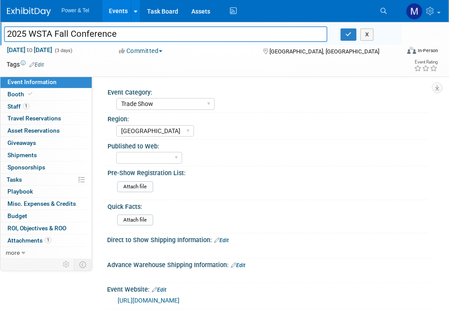
click at [313, 59] on div "Tags Edit" at bounding box center [183, 65] width 352 height 12
click at [339, 80] on div "Event Category: Trade Show P&T Hosted Event Export/Canada Outing Only Region:" at bounding box center [261, 167] width 339 height 182
click at [347, 32] on icon "button" at bounding box center [348, 35] width 6 height 6
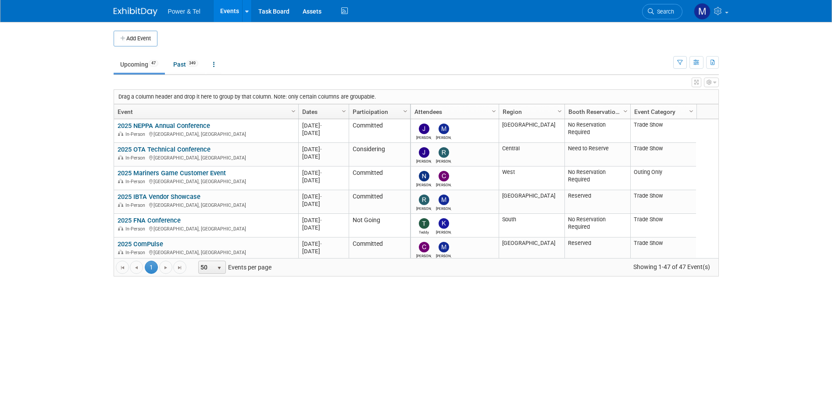
scroll to position [53, 0]
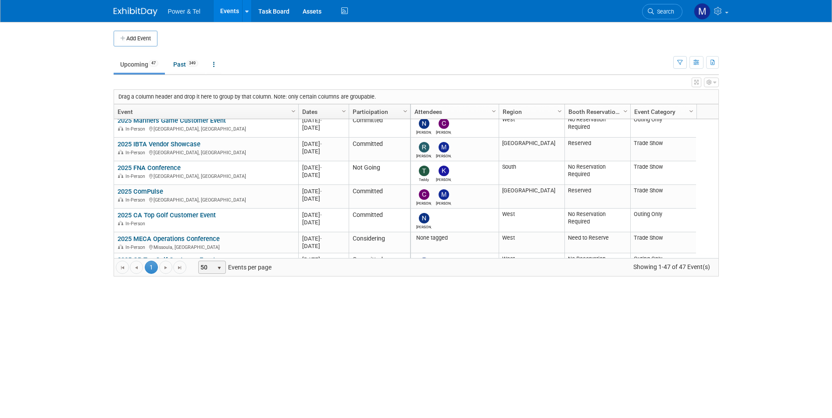
drag, startPoint x: 210, startPoint y: 270, endPoint x: 214, endPoint y: 286, distance: 17.2
click at [210, 270] on span "50" at bounding box center [206, 267] width 15 height 12
click at [217, 314] on li "100" at bounding box center [211, 317] width 25 height 12
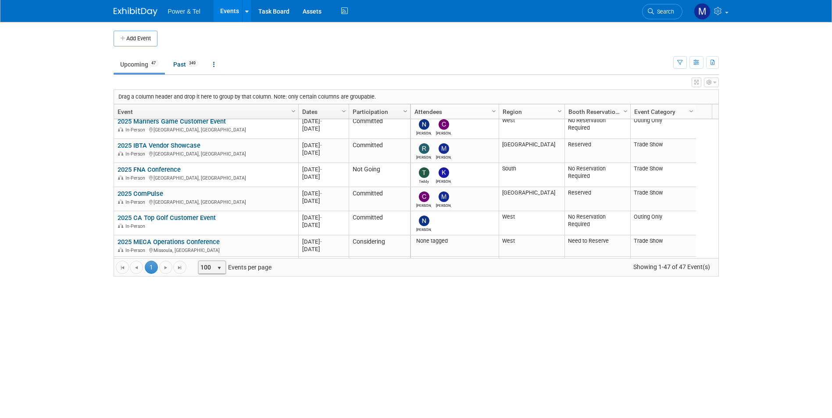
click at [217, 314] on body "Power & Tel Events Add Event Bulk Upload Events Shareable Event Boards Recently…" at bounding box center [416, 209] width 832 height 418
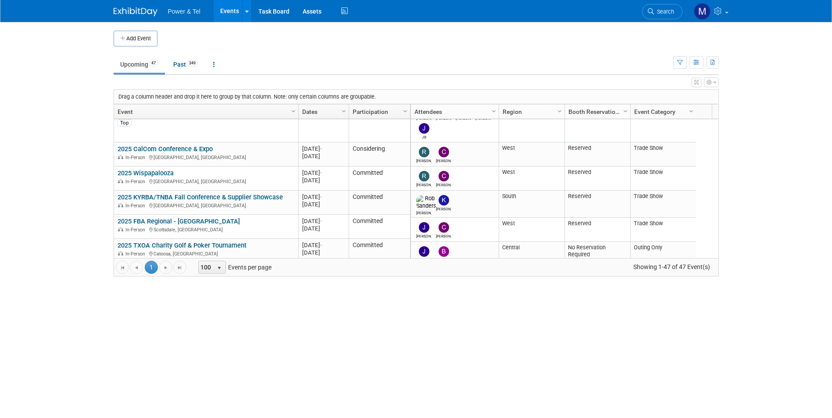
scroll to position [842, 0]
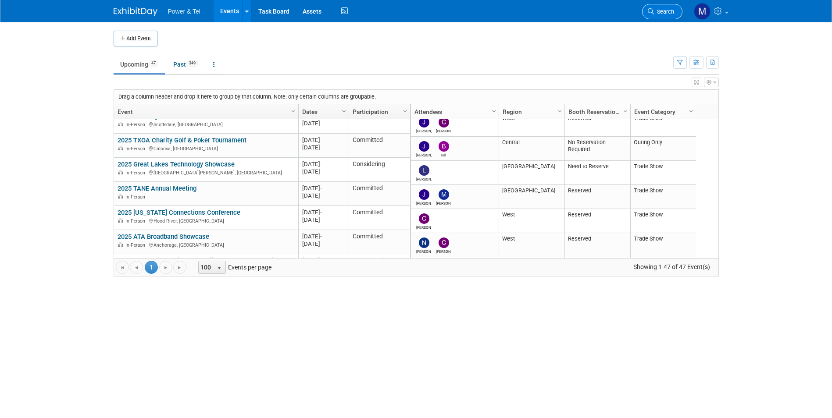
click at [652, 15] on link "Search" at bounding box center [662, 11] width 40 height 15
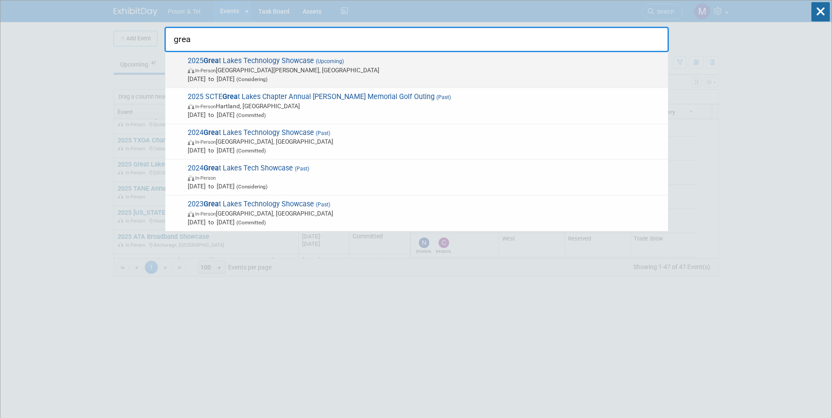
type input "grea"
click at [392, 72] on span "In-Person Fort Wayne, IN" at bounding box center [426, 70] width 476 height 9
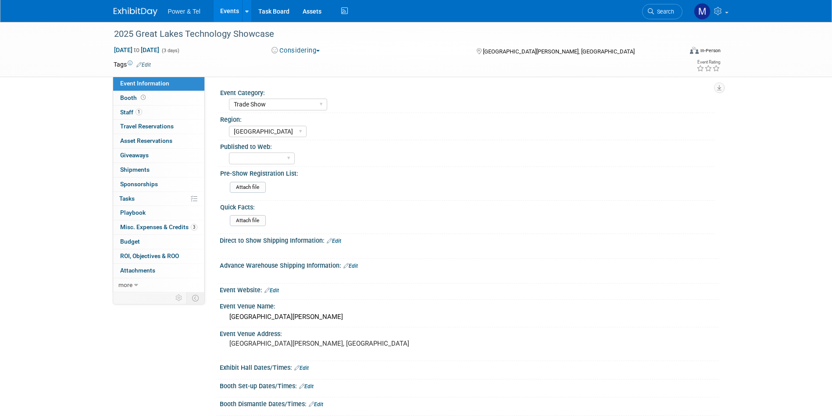
select select "Trade Show"
select select "[GEOGRAPHIC_DATA]"
drag, startPoint x: 190, startPoint y: 99, endPoint x: 212, endPoint y: 107, distance: 23.2
click at [190, 99] on link "Booth" at bounding box center [158, 98] width 91 height 14
